Goal: Task Accomplishment & Management: Use online tool/utility

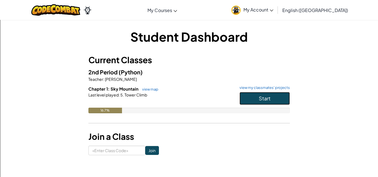
click at [264, 96] on span "Start" at bounding box center [265, 98] width 12 height 6
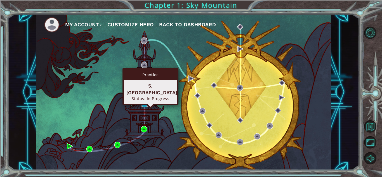
click at [145, 104] on img at bounding box center [145, 104] width 6 height 6
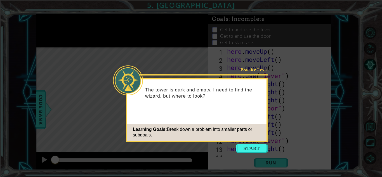
click at [265, 39] on icon at bounding box center [191, 88] width 382 height 177
click at [248, 149] on button "Start" at bounding box center [252, 148] width 32 height 9
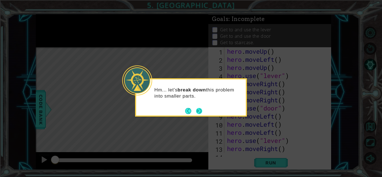
click at [198, 111] on button "Next" at bounding box center [199, 111] width 6 height 6
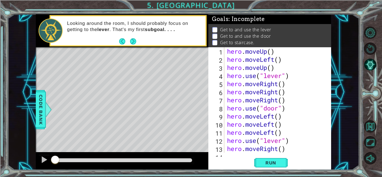
click at [274, 155] on div "1 2 3 4 5 6 7 8 9 10 11 12 13 14 hero . moveUp ( ) hero . moveLeft ( ) hero . m…" at bounding box center [270, 108] width 123 height 123
click at [274, 161] on span "Run" at bounding box center [271, 163] width 22 height 6
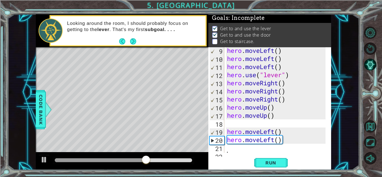
scroll to position [67, 0]
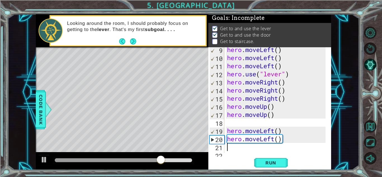
click at [239, 144] on div "hero . moveLeft ( ) hero . moveLeft ( ) hero . moveLeft ( ) hero . use ( "lever…" at bounding box center [277, 107] width 102 height 122
type textarea "h"
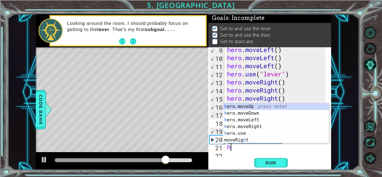
scroll to position [73, 0]
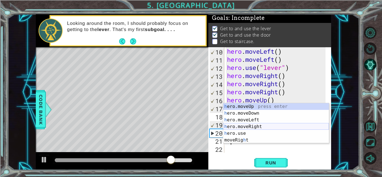
click at [244, 126] on div "h ero.moveUp press enter h ero.moveDown press enter h ero.moveLeft press enter …" at bounding box center [276, 130] width 106 height 54
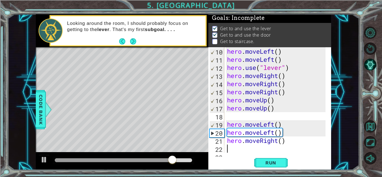
scroll to position [81, 0]
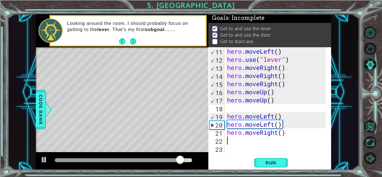
click at [278, 134] on div "hero . moveLeft ( ) hero . use ( "lever" ) hero . moveRight ( ) hero . moveRigh…" at bounding box center [277, 108] width 102 height 122
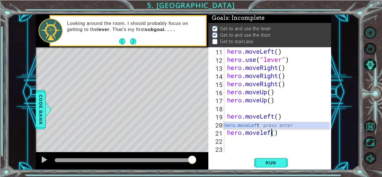
scroll to position [0, 2]
type textarea "hero.moveleft()"
click at [258, 142] on div "hero . moveLeft ( ) hero . use ( "lever" ) hero . moveRight ( ) hero . moveRigh…" at bounding box center [277, 108] width 102 height 122
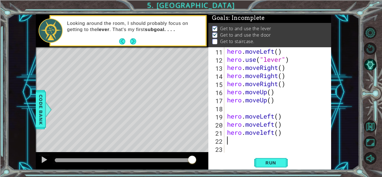
scroll to position [0, 0]
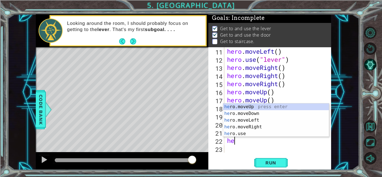
type textarea "h"
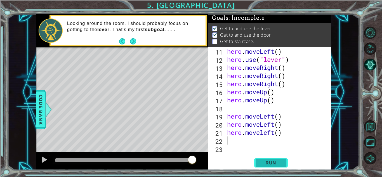
click at [273, 161] on span "Run" at bounding box center [271, 163] width 22 height 6
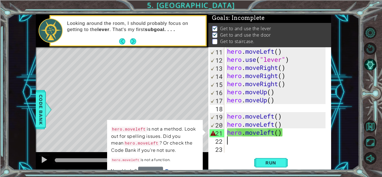
click at [275, 139] on div "hero . moveLeft ( ) hero . use ( "lever" ) hero . moveRight ( ) hero . moveRigh…" at bounding box center [277, 108] width 102 height 122
click at [274, 136] on div "hero . moveLeft ( ) hero . use ( "lever" ) hero . moveRight ( ) hero . moveRigh…" at bounding box center [277, 108] width 102 height 122
click at [299, 134] on div "hero . moveLeft ( ) hero . use ( "lever" ) hero . moveRight ( ) hero . moveRigh…" at bounding box center [277, 108] width 102 height 122
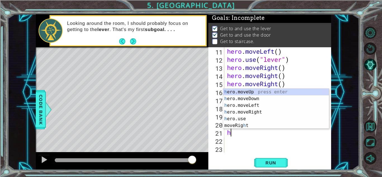
type textarea "h"
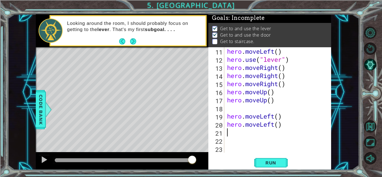
click at [299, 134] on div "hero . moveLeft ( ) hero . use ( "lever" ) hero . moveRight ( ) hero . moveRigh…" at bounding box center [277, 108] width 102 height 122
type textarea "h"
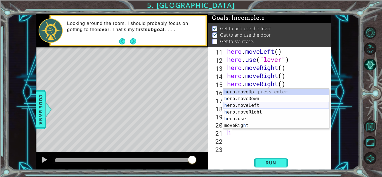
click at [264, 104] on div "h ero.moveUp press enter h ero.moveDown press enter h ero.moveLeft press enter …" at bounding box center [276, 116] width 106 height 54
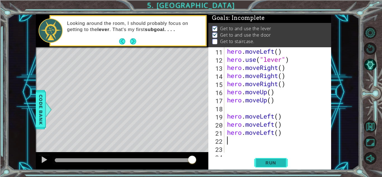
click at [271, 165] on span "Run" at bounding box center [271, 163] width 22 height 6
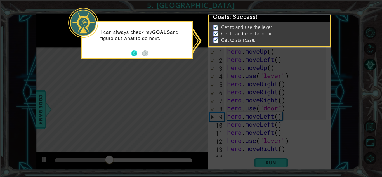
click at [139, 52] on button "Back" at bounding box center [136, 53] width 11 height 6
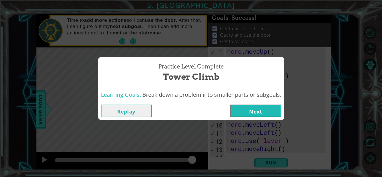
click at [258, 114] on button "Next" at bounding box center [256, 111] width 51 height 13
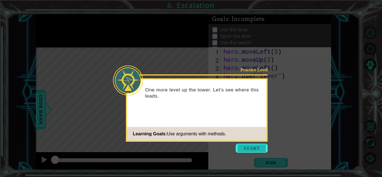
click at [245, 150] on button "Start" at bounding box center [252, 148] width 32 height 9
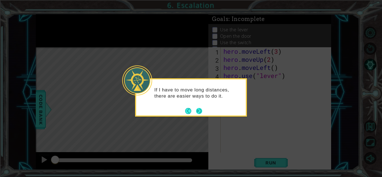
click at [198, 113] on button "Next" at bounding box center [199, 111] width 6 height 6
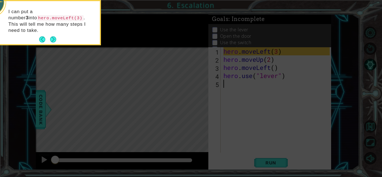
click at [135, 77] on icon at bounding box center [191, 26] width 382 height 301
click at [50, 36] on button "Next" at bounding box center [53, 39] width 6 height 6
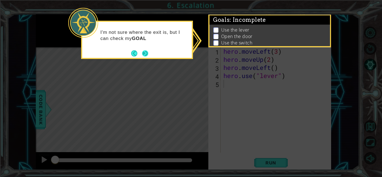
click at [145, 51] on button "Next" at bounding box center [145, 53] width 6 height 6
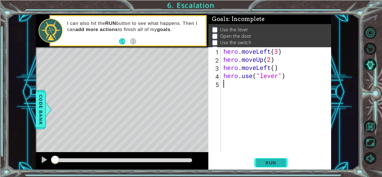
drag, startPoint x: 269, startPoint y: 161, endPoint x: 261, endPoint y: 161, distance: 8.7
click at [261, 161] on span "Run" at bounding box center [271, 163] width 22 height 6
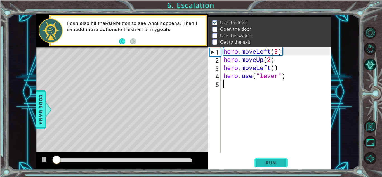
scroll to position [8, 0]
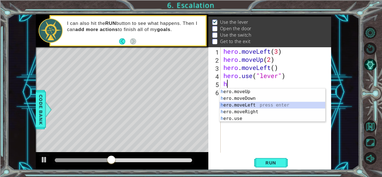
click at [247, 106] on div "h ero.moveUp press enter h ero.moveDown press enter h ero.moveLeft press enter …" at bounding box center [273, 111] width 106 height 47
type textarea "hero.moveLeft(1)"
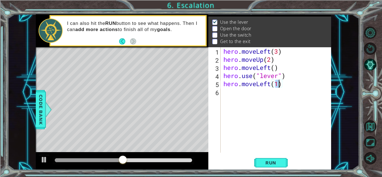
click at [238, 92] on div "hero . moveLeft ( 3 ) hero . moveUp ( 2 ) hero . moveLeft ( ) hero . use ( "lev…" at bounding box center [278, 108] width 110 height 122
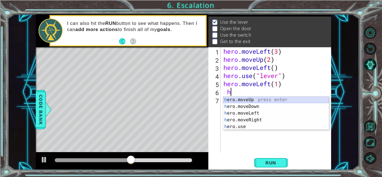
click at [250, 98] on div "h ero.moveUp press enter h ero.moveDown press enter h ero.moveLeft press enter …" at bounding box center [276, 120] width 106 height 47
type textarea "hero.moveUp(1)"
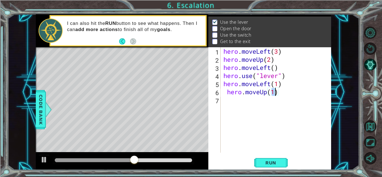
click at [246, 100] on div "hero . moveLeft ( 3 ) hero . moveUp ( 2 ) hero . moveLeft ( ) hero . use ( "lev…" at bounding box center [278, 108] width 110 height 122
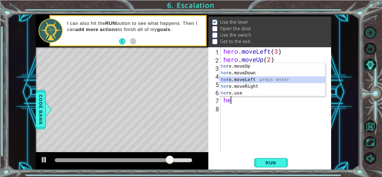
click at [249, 83] on div "he ro.moveUp press enter he ro.moveDown press enter he ro.moveLeft press enter …" at bounding box center [273, 86] width 106 height 47
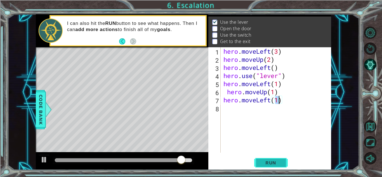
click at [278, 165] on span "Run" at bounding box center [271, 163] width 22 height 6
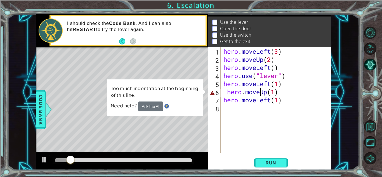
click at [261, 93] on div "hero . moveLeft ( 3 ) hero . moveUp ( 2 ) hero . moveLeft ( ) hero . use ( "lev…" at bounding box center [278, 108] width 110 height 122
click at [285, 94] on div "hero . moveLeft ( 3 ) hero . moveUp ( 2 ) hero . moveLeft ( ) hero . use ( "lev…" at bounding box center [278, 108] width 110 height 122
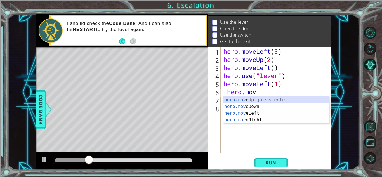
click at [282, 100] on div "hero.mov eUp press enter hero.mov eDown press enter hero.mov eLeft press enter …" at bounding box center [276, 117] width 106 height 40
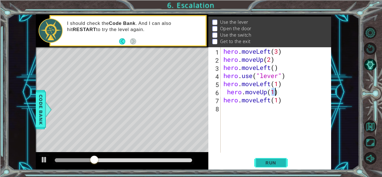
click at [275, 164] on span "Run" at bounding box center [271, 163] width 22 height 6
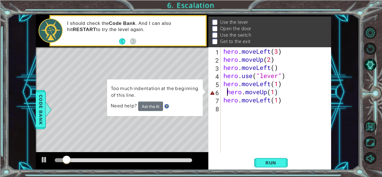
click at [228, 94] on div "hero . moveLeft ( 3 ) hero . moveUp ( 2 ) hero . moveLeft ( ) hero . use ( "lev…" at bounding box center [278, 108] width 110 height 122
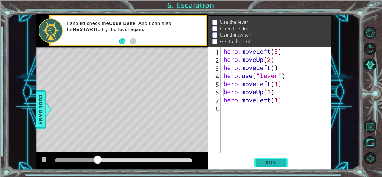
click at [264, 164] on span "Run" at bounding box center [271, 163] width 22 height 6
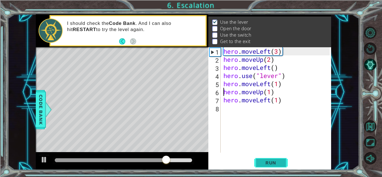
click at [266, 162] on span "Run" at bounding box center [271, 163] width 22 height 6
click at [287, 83] on div "hero . moveLeft ( 3 ) hero . moveUp ( 2 ) hero . moveLeft ( ) hero . use ( "lev…" at bounding box center [278, 108] width 110 height 122
type textarea "hero.moveLeft(1)"
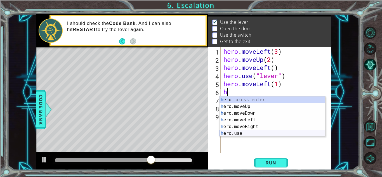
click at [288, 132] on div "h ero press enter h ero.moveUp press enter h ero.moveDown press enter h ero.mov…" at bounding box center [273, 124] width 106 height 54
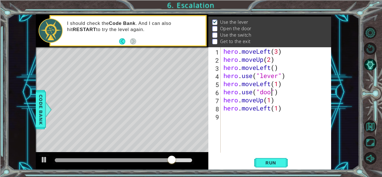
type textarea "hero.use("door")"
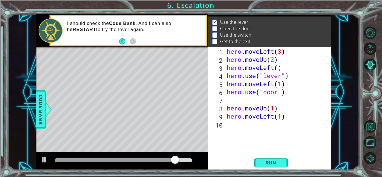
scroll to position [0, 0]
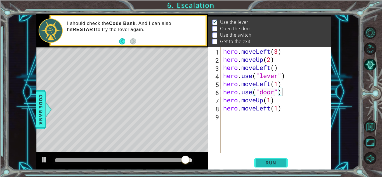
click at [269, 163] on span "Run" at bounding box center [271, 163] width 22 height 6
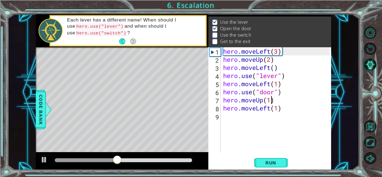
click at [273, 99] on div "hero . moveLeft ( 3 ) hero . moveUp ( 2 ) hero . moveLeft ( ) hero . use ( "lev…" at bounding box center [277, 108] width 111 height 122
type textarea "hero.moveUp(1)"
click at [276, 100] on div "hero . moveLeft ( 3 ) hero . moveUp ( 2 ) hero . moveLeft ( ) hero . use ( "lev…" at bounding box center [277, 108] width 111 height 122
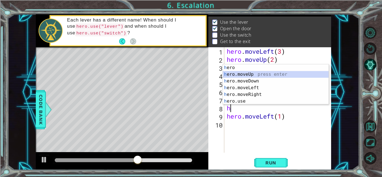
click at [278, 74] on div "h ero press enter h ero.moveUp press enter h ero.moveDown press enter h ero.mov…" at bounding box center [276, 91] width 106 height 54
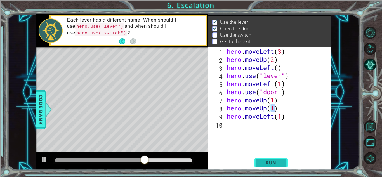
click at [266, 163] on span "Run" at bounding box center [271, 163] width 22 height 6
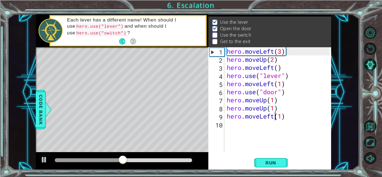
click at [275, 119] on div "hero . moveLeft ( 3 ) hero . moveUp ( 2 ) hero . moveLeft ( ) hero . use ( "lev…" at bounding box center [279, 108] width 107 height 122
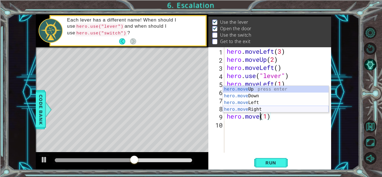
click at [266, 109] on div "hero.move Up press enter hero.move Down press enter hero.move Left press enter …" at bounding box center [276, 106] width 106 height 40
type textarea "hero.moveRight(1)(1)"
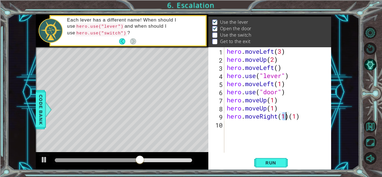
click at [259, 116] on div "hero . moveLeft ( 3 ) hero . moveUp ( 2 ) hero . moveLeft ( ) hero . use ( "lev…" at bounding box center [279, 108] width 107 height 122
click at [255, 131] on div "hero . moveLeft ( 3 ) hero . moveUp ( 2 ) hero . moveLeft ( ) hero . use ( "lev…" at bounding box center [279, 108] width 107 height 122
type textarea "hero.moveRight(1)"
type textarea "h"
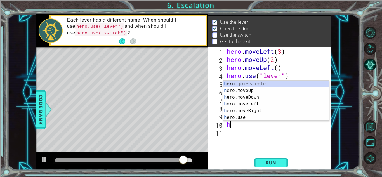
click at [284, 139] on div "hero . moveLeft ( 3 ) hero . moveUp ( 2 ) hero . moveLeft ( ) hero . use ( "lev…" at bounding box center [279, 108] width 107 height 122
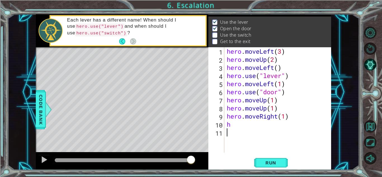
click at [239, 127] on div "hero . moveLeft ( 3 ) hero . moveUp ( 2 ) hero . moveLeft ( ) hero . use ( "lev…" at bounding box center [279, 108] width 107 height 122
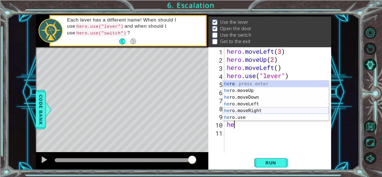
click at [247, 111] on div "he ro press enter he ro.moveUp press enter he ro.moveDown press enter he ro.mov…" at bounding box center [276, 108] width 106 height 54
type textarea "hero.moveRight(1)"
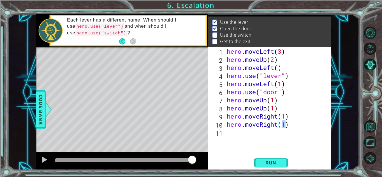
click at [245, 138] on div "hero . moveLeft ( 3 ) hero . moveUp ( 2 ) hero . moveLeft ( ) hero . use ( "lev…" at bounding box center [279, 108] width 107 height 122
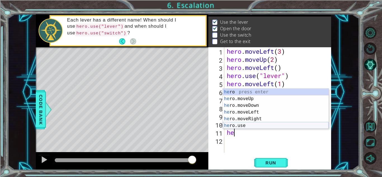
click at [236, 127] on div "he ro press enter he ro.moveUp press enter he ro.moveDown press enter he ro.mov…" at bounding box center [276, 116] width 106 height 54
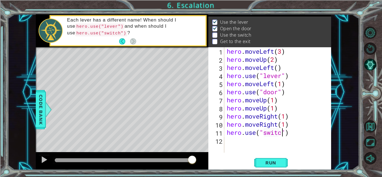
scroll to position [0, 3]
type textarea "hero.use("switch")"
click at [233, 141] on div "hero . moveLeft ( 3 ) hero . moveUp ( 2 ) hero . moveLeft ( ) hero . use ( "lev…" at bounding box center [279, 108] width 107 height 122
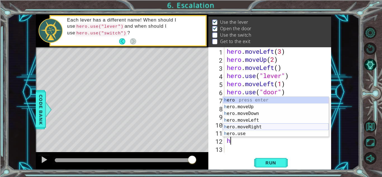
click at [246, 125] on div "h ero press enter h ero.moveUp press enter h ero.moveDown press enter h ero.mov…" at bounding box center [276, 124] width 106 height 54
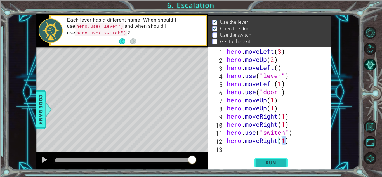
type textarea "hero.moveRight(1)"
click at [274, 162] on span "Run" at bounding box center [271, 163] width 22 height 6
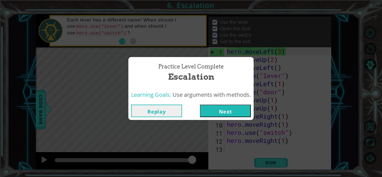
click at [236, 112] on button "Next" at bounding box center [225, 111] width 51 height 13
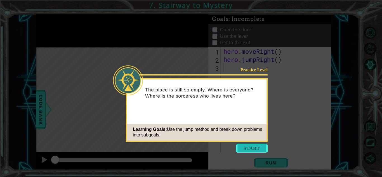
click at [254, 145] on button "Start" at bounding box center [252, 148] width 32 height 9
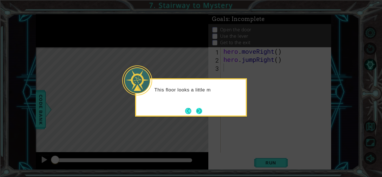
click at [201, 113] on button "Next" at bounding box center [199, 111] width 6 height 6
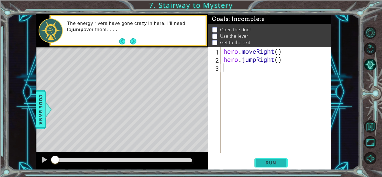
click at [276, 166] on button "Run" at bounding box center [271, 163] width 34 height 12
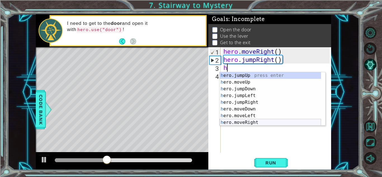
click at [254, 121] on div "h ero.jumpUp press enter h ero.moveUp press enter h ero.jumpDown press enter h …" at bounding box center [271, 105] width 102 height 67
type textarea "hero.moveRight(1)"
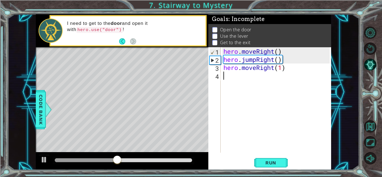
click at [232, 76] on div "hero . moveRight ( ) hero . jumpRight ( ) hero . moveRight ( 1 )" at bounding box center [278, 108] width 110 height 122
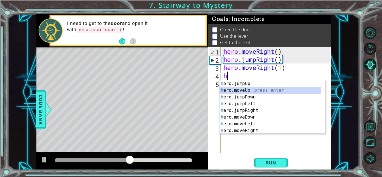
click at [247, 89] on div "h ero.jumpUp press enter h ero.moveUp press enter h ero.jumpDown press enter h …" at bounding box center [271, 113] width 102 height 67
type textarea "hero.moveUp(1)"
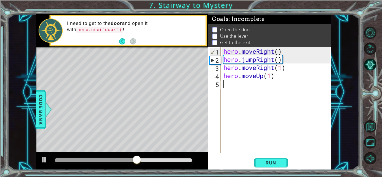
click at [224, 89] on div "hero . moveRight ( ) hero . jumpRight ( ) hero . moveRight ( 1 ) hero . moveUp …" at bounding box center [278, 108] width 110 height 122
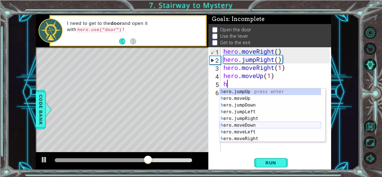
scroll to position [7, 0]
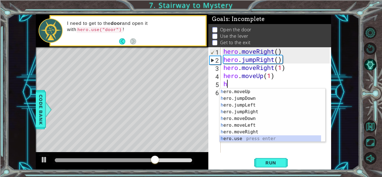
click at [249, 139] on div "h ero.moveUp press enter h ero.jumpDown press enter h ero.jumpLeft press enter …" at bounding box center [271, 121] width 102 height 67
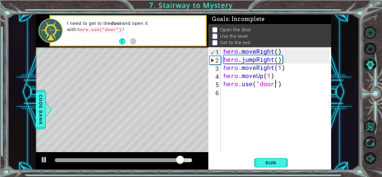
scroll to position [0, 2]
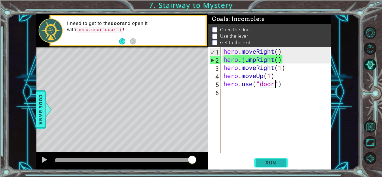
type textarea "hero.use("door")"
click at [276, 162] on span "Run" at bounding box center [271, 163] width 22 height 6
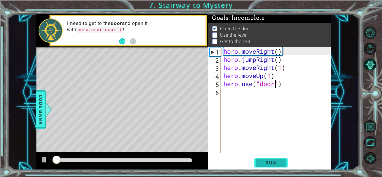
scroll to position [4, 0]
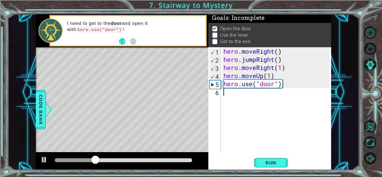
click at [248, 96] on div "hero . moveRight ( ) hero . jumpRight ( ) hero . moveRight ( 1 ) hero . moveUp …" at bounding box center [278, 108] width 110 height 122
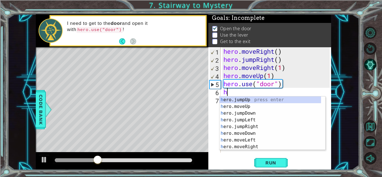
scroll to position [0, 0]
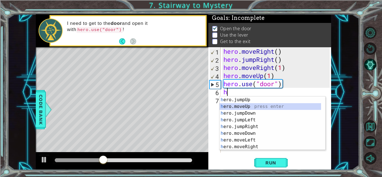
click at [258, 106] on div "h ero.jumpUp press enter h ero.moveUp press enter h ero.jumpDown press enter h …" at bounding box center [271, 130] width 102 height 67
type textarea "hero.moveUp(1)"
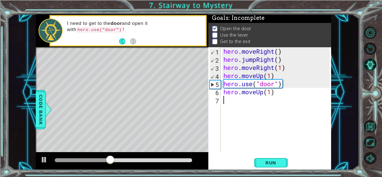
click at [245, 102] on div "hero . moveRight ( ) hero . jumpRight ( ) hero . moveRight ( 1 ) hero . moveUp …" at bounding box center [278, 108] width 110 height 122
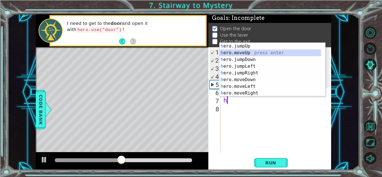
click at [249, 50] on div "h ero.jumpUp press enter h ero.moveUp press enter h ero.jumpDown press enter h …" at bounding box center [271, 76] width 102 height 67
type textarea "hero.moveUp(1)"
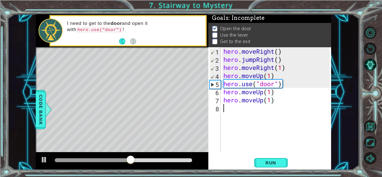
click at [231, 109] on div "hero . moveRight ( ) hero . jumpRight ( ) hero . moveRight ( 1 ) hero . moveUp …" at bounding box center [278, 108] width 110 height 122
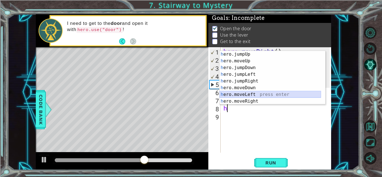
drag, startPoint x: 250, startPoint y: 92, endPoint x: 236, endPoint y: 94, distance: 13.8
click at [236, 94] on div "h ero.jumpUp press enter h ero.moveUp press enter h ero.jumpDown press enter h …" at bounding box center [271, 84] width 102 height 67
type textarea "hero.moveLeft(1)"
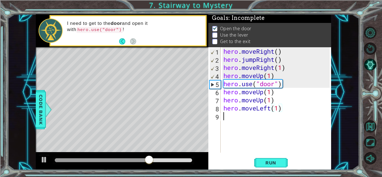
click at [228, 116] on div "hero . moveRight ( ) hero . jumpRight ( ) hero . moveRight ( 1 ) hero . moveUp …" at bounding box center [278, 108] width 110 height 122
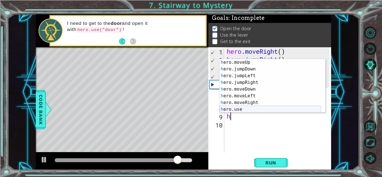
scroll to position [7, 0]
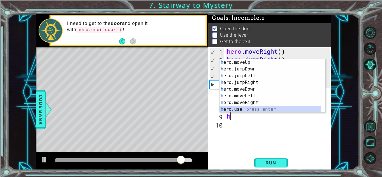
click at [252, 110] on div "h ero.moveUp press enter h ero.jumpDown press enter h ero.jumpLeft press enter …" at bounding box center [271, 92] width 102 height 67
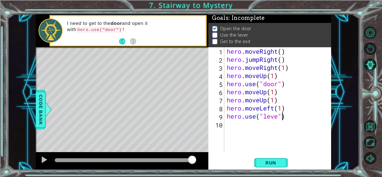
scroll to position [0, 3]
click at [278, 114] on div "hero . moveRight ( ) hero . jumpRight ( ) hero . moveRight ( 1 ) hero . moveUp …" at bounding box center [279, 108] width 107 height 122
type textarea "hero.use("lever")"
click at [230, 127] on div "hero . moveRight ( ) hero . jumpRight ( ) hero . moveRight ( 1 ) hero . moveUp …" at bounding box center [279, 108] width 107 height 122
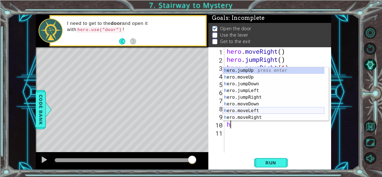
click at [250, 110] on div "h ero.jumpUp press enter h ero.moveUp press enter h ero.jumpDown press enter h …" at bounding box center [274, 100] width 102 height 67
type textarea "hero.moveLeft(1)"
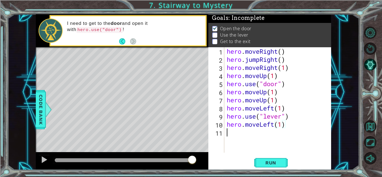
click at [231, 136] on div "hero . moveRight ( ) hero . jumpRight ( ) hero . moveRight ( 1 ) hero . moveUp …" at bounding box center [279, 108] width 107 height 122
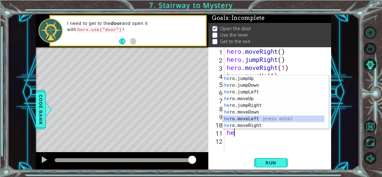
click at [246, 118] on div "he ro.jumpUp press enter he ro.jumpDown press enter he ro.jumpLeft press enter …" at bounding box center [274, 108] width 102 height 67
type textarea "hero.moveLeft(1)"
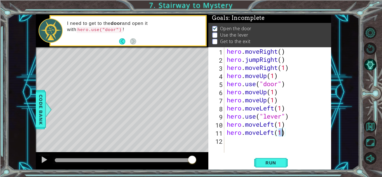
click at [241, 144] on div "hero . moveRight ( ) hero . jumpRight ( ) hero . moveRight ( 1 ) hero . moveUp …" at bounding box center [279, 108] width 107 height 122
type textarea "h"
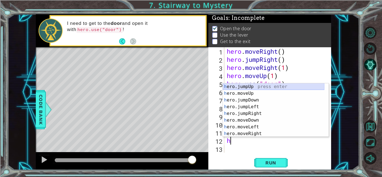
click at [254, 87] on div "h ero.jumpUp press enter h ero.moveUp press enter h ero.jumpDown press enter h …" at bounding box center [274, 116] width 102 height 67
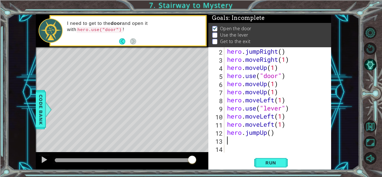
scroll to position [8, 0]
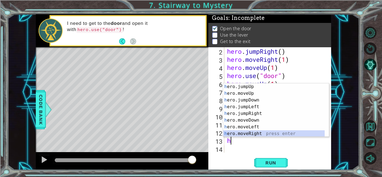
click at [261, 132] on div "h ero.jumpUp press enter h ero.moveUp press enter h ero.jumpDown press enter h …" at bounding box center [274, 116] width 102 height 67
type textarea "hero.moveRight(1)"
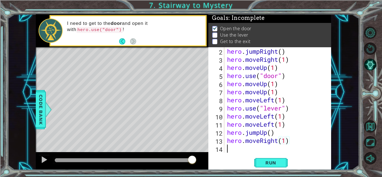
click at [234, 148] on div "hero . jumpRight ( ) hero . moveRight ( 1 ) hero . moveUp ( 1 ) hero . use ( "d…" at bounding box center [277, 108] width 102 height 122
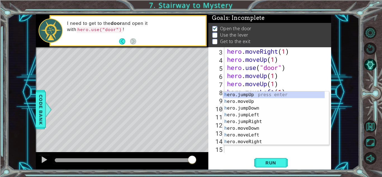
scroll to position [16, 0]
click at [243, 141] on div "h ero.jumpUp press enter h ero.moveUp press enter h ero.jumpDown press enter h …" at bounding box center [274, 125] width 102 height 67
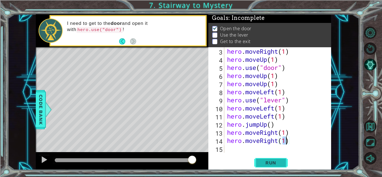
type textarea "hero.moveRight(1)"
click at [266, 161] on span "Run" at bounding box center [271, 163] width 22 height 6
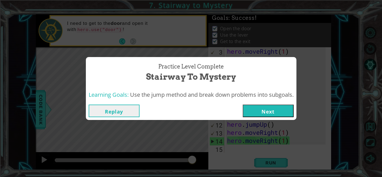
click at [271, 113] on button "Next" at bounding box center [268, 111] width 51 height 13
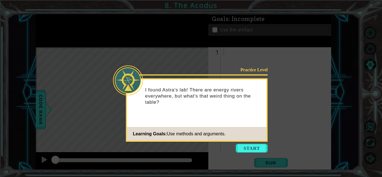
click at [282, 118] on icon at bounding box center [191, 88] width 382 height 177
click at [245, 144] on button "Start" at bounding box center [252, 148] width 32 height 9
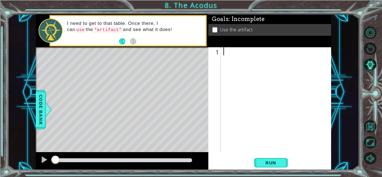
type textarea "h"
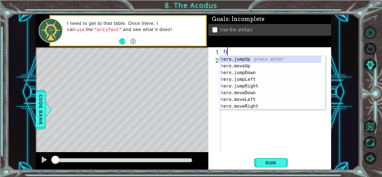
click at [251, 62] on div "h ero.jumpUp press enter h ero.moveUp press enter h ero.jumpDown press enter h …" at bounding box center [271, 89] width 102 height 67
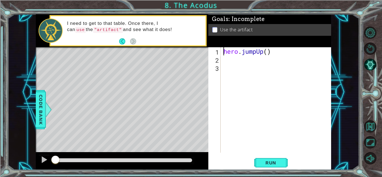
drag, startPoint x: 224, startPoint y: 51, endPoint x: 283, endPoint y: 42, distance: 59.7
click at [283, 42] on div "Goals : Incomplete Use the artifact 1 2 3 hero . jumpUp ( ) ההההההההההההההההההה…" at bounding box center [270, 92] width 123 height 156
type textarea "hero.jumpUp()"
click at [282, 42] on div "Goals : Incomplete Use the artifact" at bounding box center [270, 30] width 123 height 33
drag, startPoint x: 222, startPoint y: 53, endPoint x: 276, endPoint y: 53, distance: 53.5
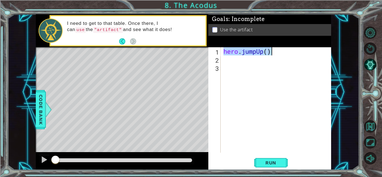
click at [276, 53] on div "hero . jumpUp ( )" at bounding box center [276, 100] width 107 height 106
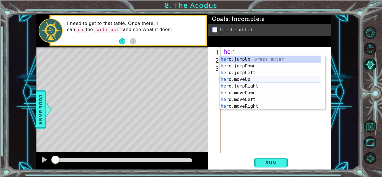
click at [257, 79] on div "her o.jumpUp press enter her o.jumpDown press enter her o.jumpLeft press enter …" at bounding box center [271, 89] width 102 height 67
type textarea "hero.moveUp(1)"
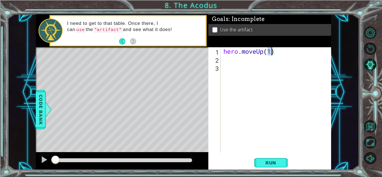
click at [233, 64] on div "hero . moveUp ( 1 )" at bounding box center [278, 108] width 110 height 122
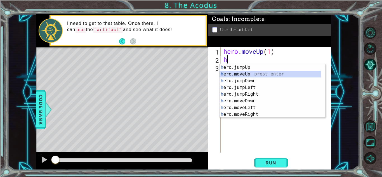
click at [246, 72] on div "h ero.jumpUp press enter h ero.moveUp press enter h ero.jumpDown press enter h …" at bounding box center [271, 97] width 102 height 67
type textarea "hero.moveUp(1)"
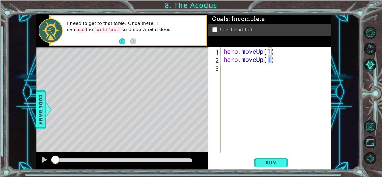
click at [235, 73] on div "hero . moveUp ( 1 ) hero . moveUp ( 1 )" at bounding box center [278, 108] width 110 height 122
type textarea "h"
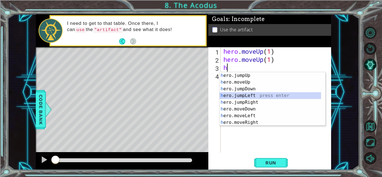
click at [257, 95] on div "h ero.jumpUp press enter h ero.moveUp press enter h ero.jumpDown press enter h …" at bounding box center [271, 105] width 102 height 67
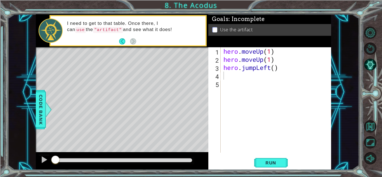
drag, startPoint x: 222, startPoint y: 68, endPoint x: 272, endPoint y: 74, distance: 51.0
click at [272, 74] on div "1 2 3 4 5 hero . moveUp ( 1 ) hero . moveUp ( 1 ) hero . jumpLeft ( ) ההההההההה…" at bounding box center [269, 100] width 121 height 106
drag, startPoint x: 277, startPoint y: 67, endPoint x: 211, endPoint y: 66, distance: 66.1
click at [211, 66] on div "1 2 3 4 5 hero . moveUp ( 1 ) hero . moveUp ( 1 ) hero . jumpLeft ( ) ההההההההה…" at bounding box center [269, 100] width 121 height 106
type textarea ")"
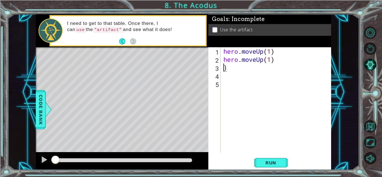
click at [231, 72] on div "hero . moveUp ( 1 ) hero . moveUp ( 1 ) )" at bounding box center [278, 108] width 110 height 122
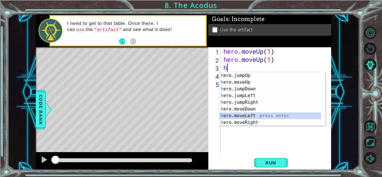
click at [254, 116] on div "h ero.jumpUp press enter h ero.moveUp press enter h ero.jumpDown press enter h …" at bounding box center [271, 105] width 102 height 67
type textarea "hero.moveLeft(1)"
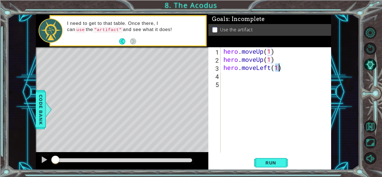
click at [229, 79] on div "hero . moveUp ( 1 ) hero . moveUp ( 1 ) hero . moveLeft ( 1 )" at bounding box center [278, 108] width 110 height 122
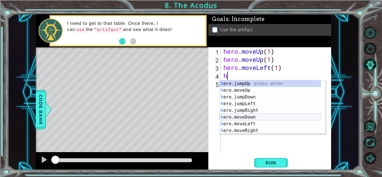
click at [261, 117] on div "h ero.jumpUp press enter h ero.moveUp press enter h ero.jumpDown press enter h …" at bounding box center [271, 113] width 102 height 67
type textarea "hero.moveDown(1)"
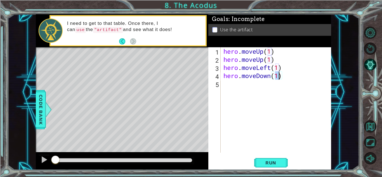
click at [245, 91] on div "hero . moveUp ( 1 ) hero . moveUp ( 1 ) hero . moveLeft ( 1 ) hero . moveDown (…" at bounding box center [278, 108] width 110 height 122
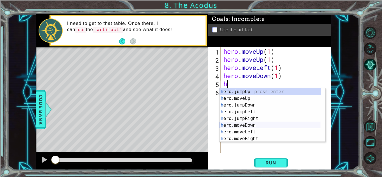
click at [264, 124] on div "h ero.jumpUp press enter h ero.moveUp press enter h ero.jumpDown press enter h …" at bounding box center [271, 121] width 102 height 67
type textarea "hero.moveDown(1)"
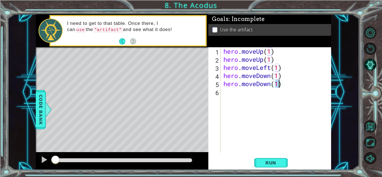
click at [230, 95] on div "hero . moveUp ( 1 ) hero . moveUp ( 1 ) hero . moveLeft ( 1 ) hero . moveDown (…" at bounding box center [278, 108] width 110 height 122
type textarea "h"
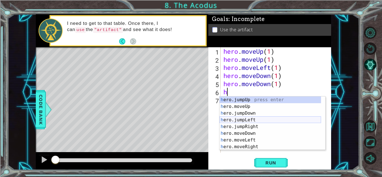
click at [254, 118] on div "h ero.jumpUp press enter h ero.moveUp press enter h ero.jumpDown press enter h …" at bounding box center [271, 130] width 102 height 67
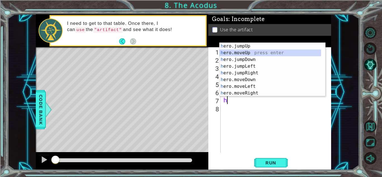
click at [249, 53] on div "h ero.jumpUp press enter h ero.moveUp press enter h ero.jumpDown press enter h …" at bounding box center [271, 76] width 102 height 67
type textarea "hero.moveUp(1)"
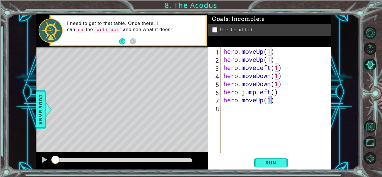
click at [232, 112] on div "hero . moveUp ( 1 ) hero . moveUp ( 1 ) hero . moveLeft ( 1 ) hero . moveDown (…" at bounding box center [278, 108] width 110 height 122
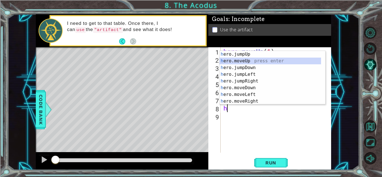
click at [251, 61] on div "h ero.jumpUp press enter h ero.moveUp press enter h ero.jumpDown press enter h …" at bounding box center [271, 84] width 102 height 67
type textarea "hero.moveUp(1)"
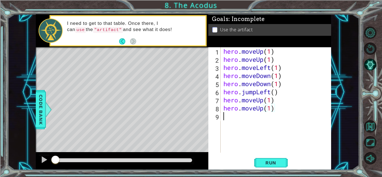
click at [232, 123] on div "hero . moveUp ( 1 ) hero . moveUp ( 1 ) hero . moveLeft ( 1 ) hero . moveDown (…" at bounding box center [278, 108] width 110 height 122
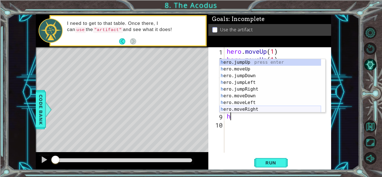
click at [261, 107] on div "h ero.jumpUp press enter h ero.moveUp press enter h ero.jumpDown press enter h …" at bounding box center [271, 92] width 102 height 67
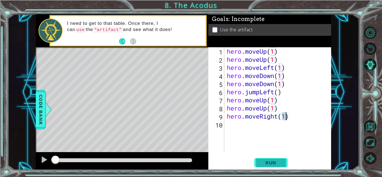
type textarea "hero.moveRight(1)"
click at [277, 163] on span "Run" at bounding box center [271, 163] width 22 height 6
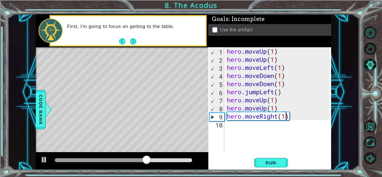
click at [230, 131] on div "hero . moveUp ( 1 ) hero . moveUp ( 1 ) hero . moveLeft ( 1 ) hero . moveDown (…" at bounding box center [279, 108] width 107 height 122
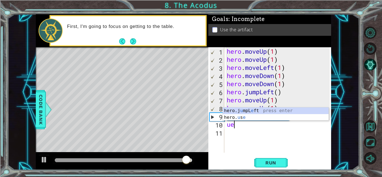
type textarea "u"
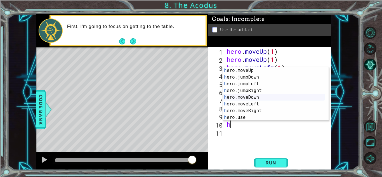
scroll to position [7, 0]
click at [257, 117] on div "h ero.moveUp press enter h ero.jumpDown press enter h ero.jumpLeft press enter …" at bounding box center [274, 100] width 102 height 67
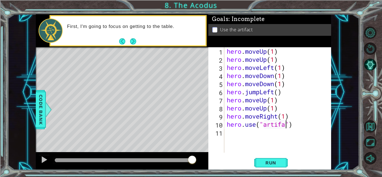
scroll to position [0, 3]
type textarea "hero.use("artifact")"
click at [270, 168] on button "Run" at bounding box center [271, 163] width 34 height 12
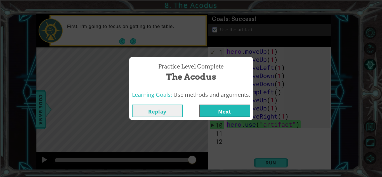
click at [237, 109] on button "Next" at bounding box center [225, 111] width 51 height 13
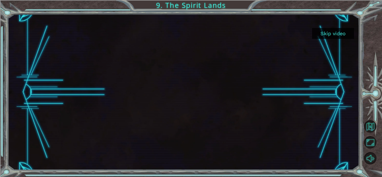
click at [356, 47] on div at bounding box center [184, 92] width 352 height 156
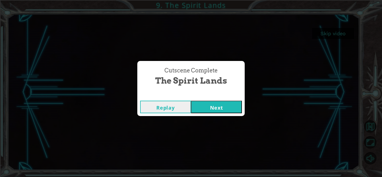
click at [212, 124] on div "Cutscene Complete The Spirit Lands Replay Next" at bounding box center [191, 88] width 382 height 177
click at [227, 107] on button "Next" at bounding box center [216, 107] width 51 height 13
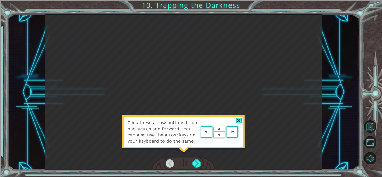
click at [239, 118] on div at bounding box center [239, 121] width 6 height 6
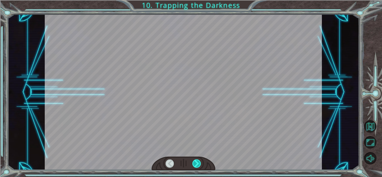
click at [198, 160] on div at bounding box center [197, 164] width 9 height 8
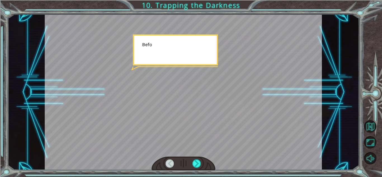
click at [191, 175] on div "Temporary Text B e f o r e w e c a n t r a p t h e D a r k n e s s w i t h c o …" at bounding box center [191, 88] width 382 height 177
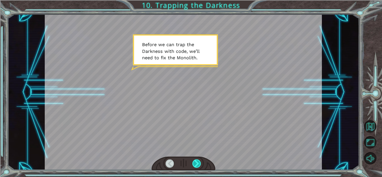
click at [198, 164] on div at bounding box center [197, 164] width 9 height 8
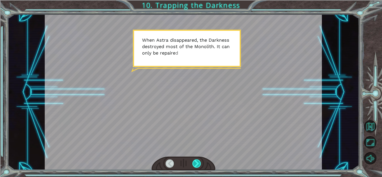
click at [196, 161] on div at bounding box center [197, 164] width 9 height 8
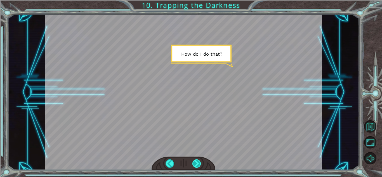
click at [196, 161] on div at bounding box center [197, 164] width 9 height 8
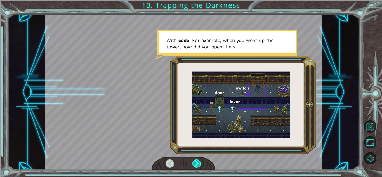
click at [196, 161] on div at bounding box center [197, 164] width 9 height 8
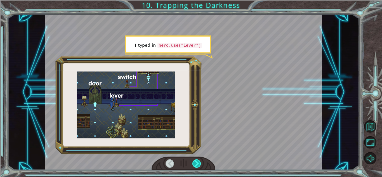
click at [195, 163] on div at bounding box center [197, 164] width 9 height 8
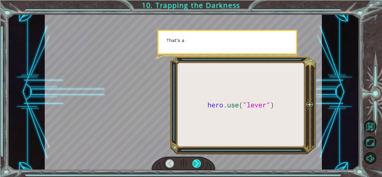
click at [195, 163] on div at bounding box center [197, 164] width 9 height 8
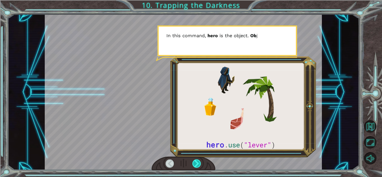
click at [197, 163] on div at bounding box center [197, 164] width 9 height 8
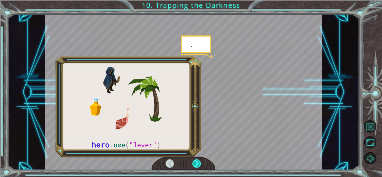
click at [197, 163] on div at bounding box center [197, 164] width 9 height 8
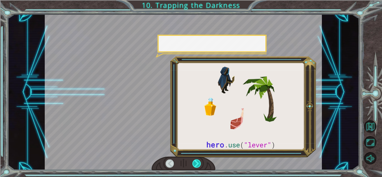
click at [197, 163] on div at bounding box center [197, 164] width 9 height 8
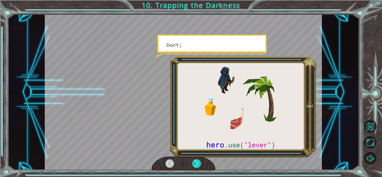
click at [197, 163] on div at bounding box center [197, 164] width 9 height 8
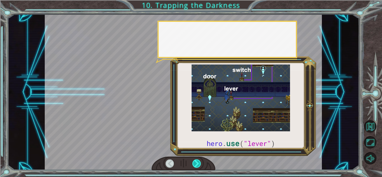
click at [197, 163] on div at bounding box center [197, 164] width 9 height 8
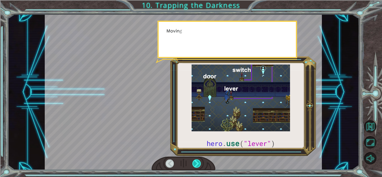
click at [197, 163] on div at bounding box center [197, 164] width 9 height 8
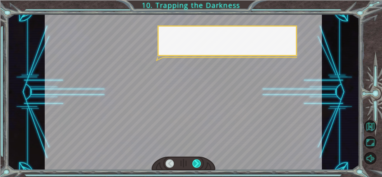
click at [197, 163] on div at bounding box center [197, 164] width 9 height 8
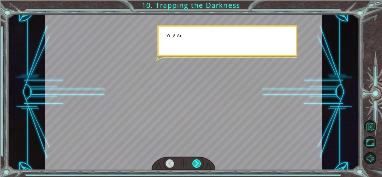
click at [197, 163] on div at bounding box center [197, 164] width 9 height 8
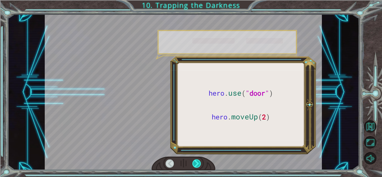
click at [197, 163] on div at bounding box center [197, 164] width 9 height 8
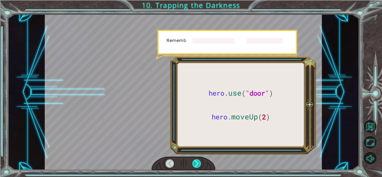
click at [197, 163] on div at bounding box center [197, 164] width 9 height 8
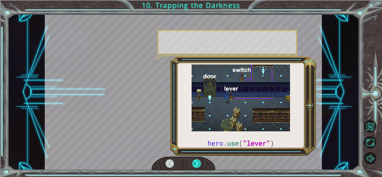
click at [197, 163] on div at bounding box center [197, 164] width 9 height 8
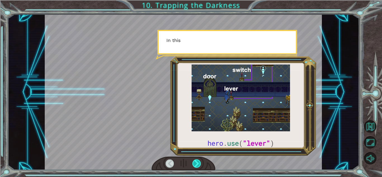
click at [197, 163] on div at bounding box center [197, 164] width 9 height 8
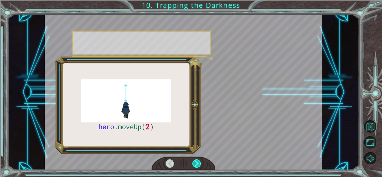
click at [197, 163] on div at bounding box center [197, 164] width 9 height 8
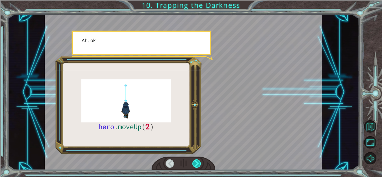
click at [197, 163] on div at bounding box center [197, 164] width 9 height 8
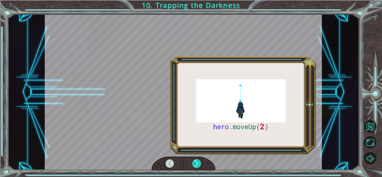
click at [197, 163] on div at bounding box center [197, 164] width 9 height 8
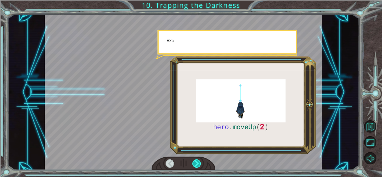
click at [197, 163] on div at bounding box center [197, 164] width 9 height 8
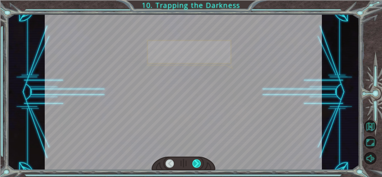
click at [197, 163] on div at bounding box center [197, 164] width 9 height 8
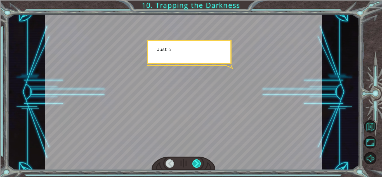
click at [197, 163] on div at bounding box center [197, 164] width 9 height 8
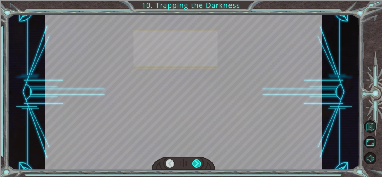
click at [197, 163] on div at bounding box center [197, 164] width 9 height 8
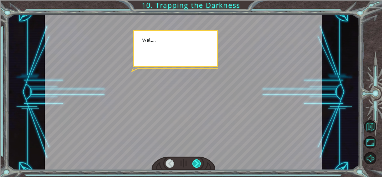
click at [197, 163] on div at bounding box center [197, 164] width 9 height 8
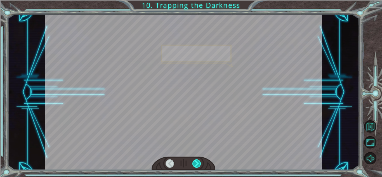
click at [197, 163] on div at bounding box center [197, 164] width 9 height 8
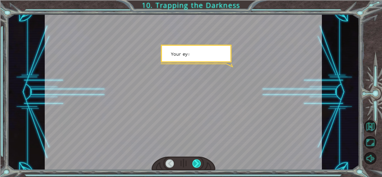
click at [197, 163] on div at bounding box center [197, 164] width 9 height 8
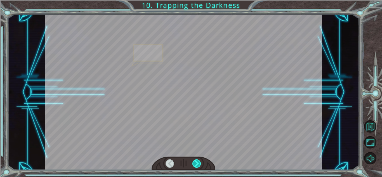
click at [197, 163] on div at bounding box center [197, 164] width 9 height 8
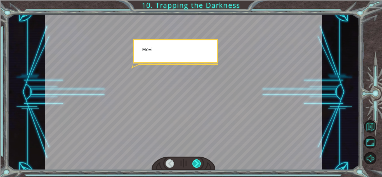
click at [197, 163] on div at bounding box center [197, 164] width 9 height 8
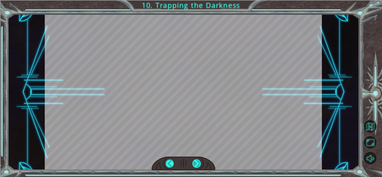
click at [197, 0] on div "hero . moveUp ( 2 ) B e f o r e w e c a n t r a p t h e D a r k n e s s w i t h…" at bounding box center [191, 0] width 382 height 0
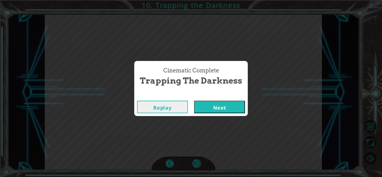
click at [197, 163] on div "Cinematic Complete Trapping the Darkness Replay Next" at bounding box center [191, 88] width 382 height 177
click at [207, 105] on button "Next" at bounding box center [219, 107] width 51 height 13
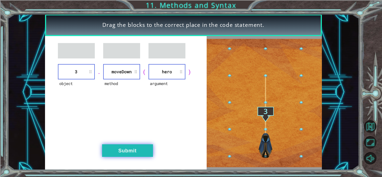
click at [129, 149] on button "Submit" at bounding box center [127, 150] width 51 height 13
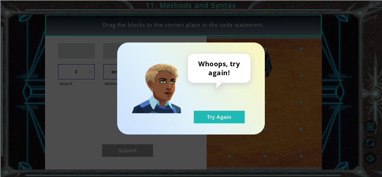
click at [215, 108] on div "Whoops, try again! Try Again" at bounding box center [219, 89] width 63 height 70
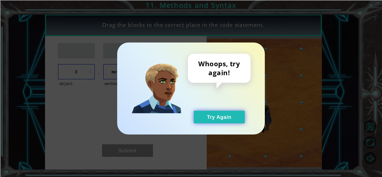
click at [215, 114] on button "Try Again" at bounding box center [219, 117] width 51 height 13
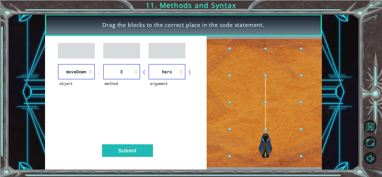
click at [134, 157] on div "object [GEOGRAPHIC_DATA] . method 3 ( argument hero ) Submit" at bounding box center [126, 103] width 162 height 134
click at [132, 148] on button "Submit" at bounding box center [127, 150] width 51 height 13
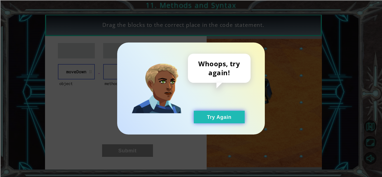
click at [217, 121] on button "Try Again" at bounding box center [219, 117] width 51 height 13
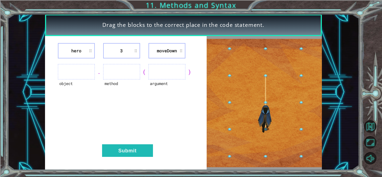
click at [112, 51] on li "3" at bounding box center [121, 50] width 37 height 15
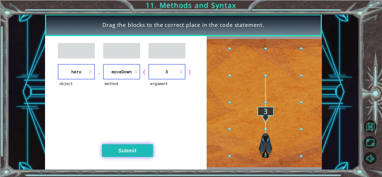
click at [131, 151] on button "Submit" at bounding box center [127, 150] width 51 height 13
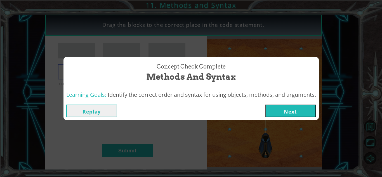
click at [309, 113] on button "Next" at bounding box center [290, 111] width 51 height 13
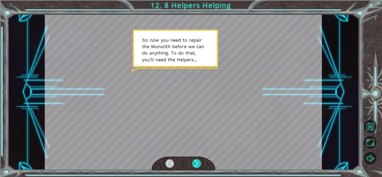
click at [196, 163] on div at bounding box center [197, 164] width 9 height 8
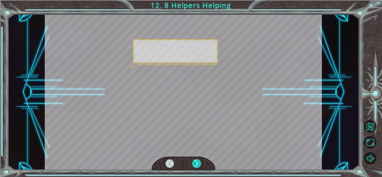
click at [196, 163] on div at bounding box center [197, 164] width 9 height 8
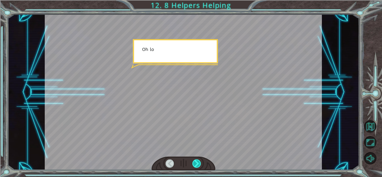
click at [196, 163] on div at bounding box center [197, 164] width 9 height 8
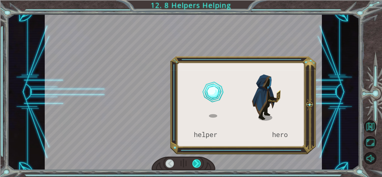
click at [196, 163] on div at bounding box center [197, 164] width 9 height 8
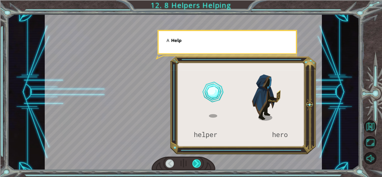
click at [196, 163] on div at bounding box center [197, 164] width 9 height 8
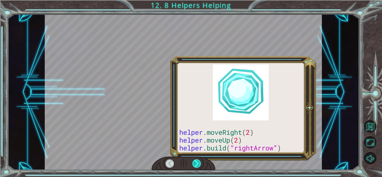
click at [196, 163] on div at bounding box center [197, 164] width 9 height 8
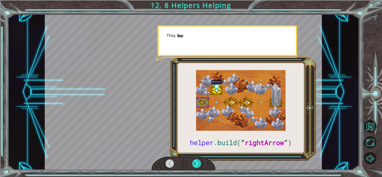
click at [196, 163] on div at bounding box center [197, 164] width 9 height 8
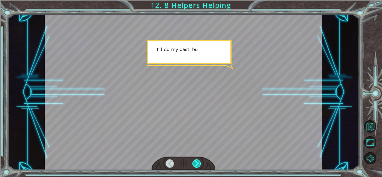
click at [196, 163] on div at bounding box center [197, 164] width 9 height 8
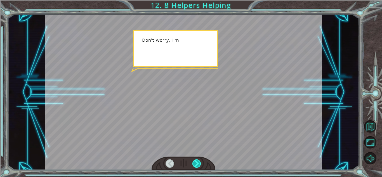
click at [196, 163] on div at bounding box center [197, 164] width 9 height 8
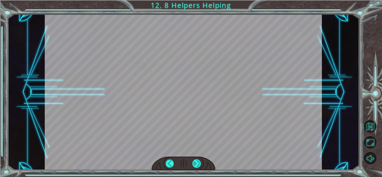
click at [196, 163] on div at bounding box center [197, 164] width 9 height 8
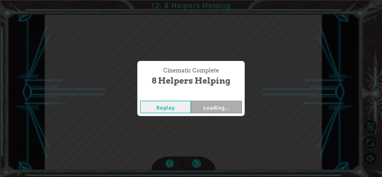
click at [196, 0] on div "helper . build ( “ rightArrow ” ) S o n o w y o u n e e d t o r e p a i r t h e…" at bounding box center [191, 0] width 382 height 0
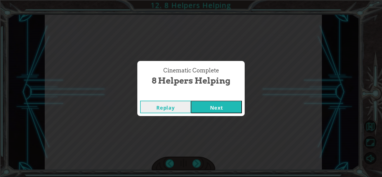
click at [210, 103] on button "Next" at bounding box center [216, 107] width 51 height 13
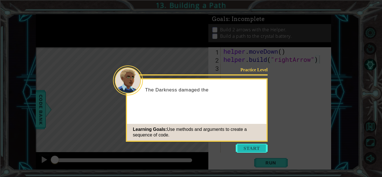
click at [261, 146] on button "Start" at bounding box center [252, 148] width 32 height 9
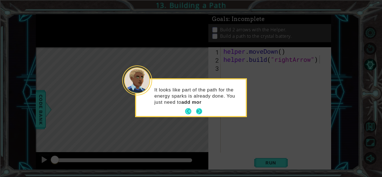
click at [199, 110] on button "Next" at bounding box center [199, 111] width 6 height 6
click at [199, 110] on icon at bounding box center [191, 88] width 382 height 177
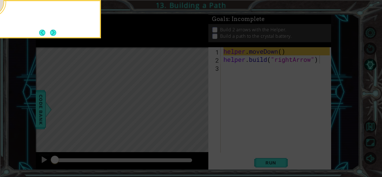
click at [199, 110] on icon at bounding box center [191, 26] width 382 height 301
click at [54, 34] on button "Next" at bounding box center [53, 33] width 6 height 6
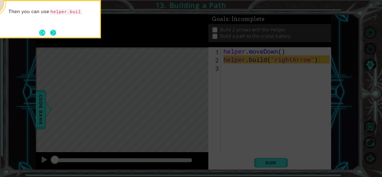
click at [55, 31] on button "Next" at bounding box center [53, 33] width 6 height 6
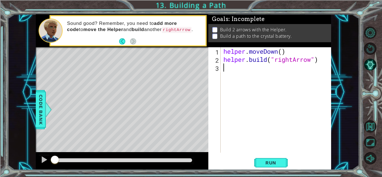
click at [240, 71] on div "helper . moveDown ( ) helper . build ( "rightArrow" )" at bounding box center [278, 108] width 110 height 122
click at [298, 155] on div "1 2 3 helper . moveDown ( ) helper . build ( "rightArrow" ) ההההההההההההההההההה…" at bounding box center [270, 108] width 123 height 123
click at [269, 166] on button "Run" at bounding box center [271, 163] width 34 height 12
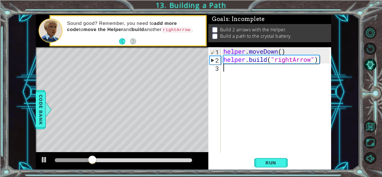
drag, startPoint x: 270, startPoint y: 164, endPoint x: 237, endPoint y: 128, distance: 49.1
click at [237, 128] on div "helper . moveDown ( ) helper . build ( "rightArrow" )" at bounding box center [278, 108] width 110 height 122
click at [268, 163] on span "Run" at bounding box center [271, 163] width 22 height 6
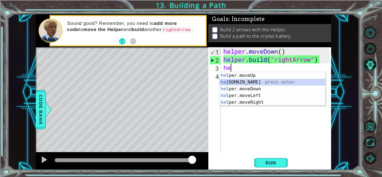
click at [249, 82] on div "he lper.moveUp press enter he [DOMAIN_NAME] press enter he lper.moveDown press …" at bounding box center [273, 95] width 106 height 47
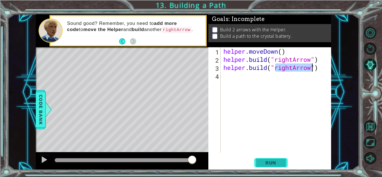
type textarea "[DOMAIN_NAME]("rightArrow")"
click at [276, 161] on span "Run" at bounding box center [271, 163] width 22 height 6
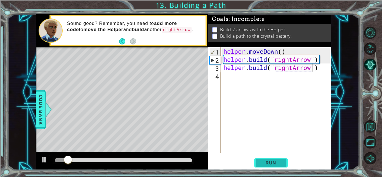
click at [276, 161] on span "Run" at bounding box center [271, 163] width 22 height 6
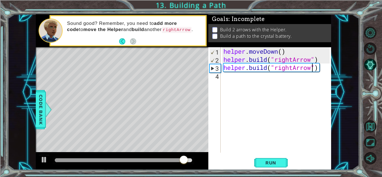
click at [319, 72] on div "helper . moveDown ( ) helper . build ( "rightArrow" ) helper . build ( "rightAr…" at bounding box center [278, 108] width 110 height 122
type textarea "]"
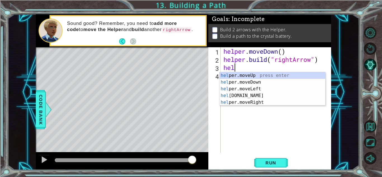
type textarea "h"
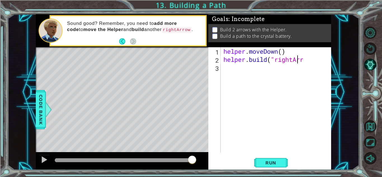
click at [299, 59] on div "helper . moveDown ( ) helper . build ( "rightArr" at bounding box center [278, 108] width 110 height 122
type textarea "[DOMAIN_NAME]("rightArr"
click at [267, 162] on span "Run" at bounding box center [271, 163] width 22 height 6
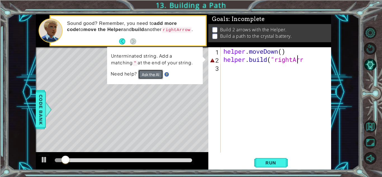
click at [154, 77] on button "Ask the AI" at bounding box center [150, 75] width 25 height 10
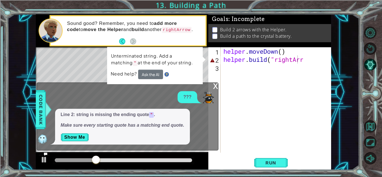
click at [216, 85] on div "x" at bounding box center [215, 86] width 5 height 6
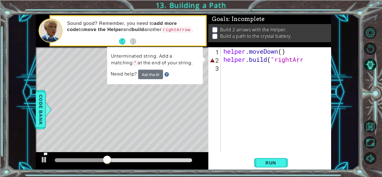
click at [334, 67] on div "1 2 3 helper . moveDown ( ) helper . build ( "rightArrow " ) הההההההההההההההההה…" at bounding box center [184, 92] width 352 height 156
click at [37, 109] on span "Code Bank" at bounding box center [40, 110] width 9 height 34
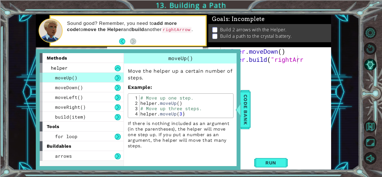
click at [118, 78] on button at bounding box center [118, 78] width 6 height 6
click at [119, 86] on button at bounding box center [118, 88] width 6 height 6
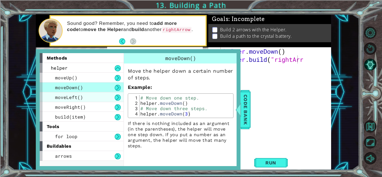
click at [115, 101] on div "moveLeft()" at bounding box center [82, 97] width 84 height 10
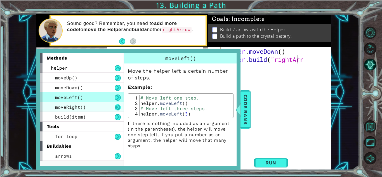
click at [120, 109] on button at bounding box center [118, 107] width 6 height 6
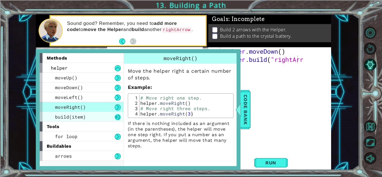
click at [119, 119] on button at bounding box center [118, 117] width 6 height 6
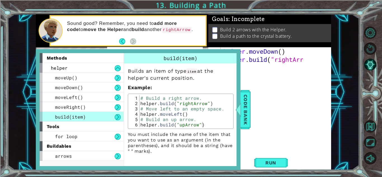
click at [308, 64] on div "helper . moveDown ( ) helper . build ( "rightArr" at bounding box center [278, 108] width 110 height 122
click at [308, 64] on div "helper . moveDown ( ) helper . build ( "rightArr ow" at bounding box center [278, 108] width 110 height 122
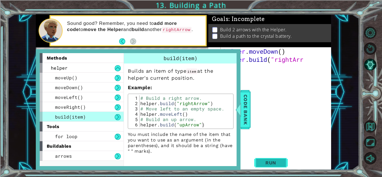
type textarea "ow"
click at [279, 163] on span "Run" at bounding box center [271, 163] width 22 height 6
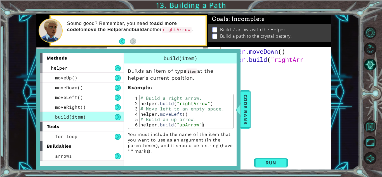
click at [294, 119] on div "helper . moveDown ( ) helper . build ( "rightArr ow" at bounding box center [278, 108] width 110 height 122
click at [248, 116] on span "Code Bank" at bounding box center [245, 110] width 9 height 34
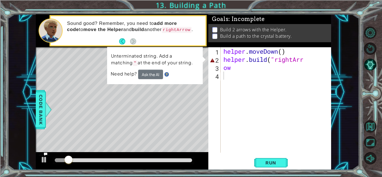
click at [315, 65] on div "helper . moveDown ( ) helper . build ( "rightArr ow" at bounding box center [278, 108] width 110 height 122
click at [313, 62] on div "helper . moveDown ( ) helper . build ( "rightArr ow" at bounding box center [278, 108] width 110 height 122
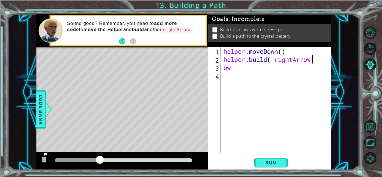
scroll to position [0, 4]
type textarea "[DOMAIN_NAME]("rightArrow')"
click at [245, 73] on div "helper . moveDown ( ) helper . build ( "rightArrow') ow" at bounding box center [278, 108] width 110 height 122
click at [245, 71] on div "helper . moveDown ( ) helper . build ( "rightArrow') ow" at bounding box center [278, 108] width 110 height 122
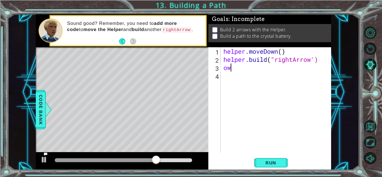
type textarea "o"
click at [268, 166] on button "Run" at bounding box center [271, 163] width 34 height 12
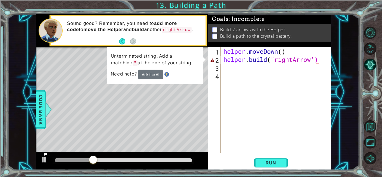
click at [315, 61] on div "helper . moveDown ( ) helper . build ( "rightArrow')" at bounding box center [278, 108] width 110 height 122
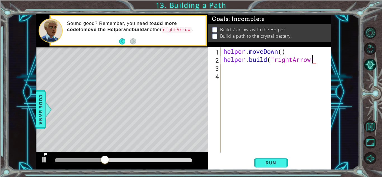
type textarea "[DOMAIN_NAME]("rightArrow")"
click at [269, 162] on span "Run" at bounding box center [271, 163] width 22 height 6
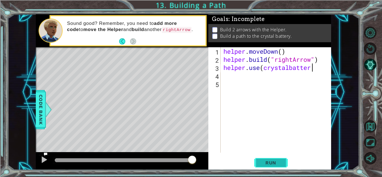
scroll to position [0, 4]
click at [264, 70] on div "helper . moveDown ( ) helper . build ( "rightArrow" ) helper . use ( crystalbat…" at bounding box center [278, 108] width 110 height 122
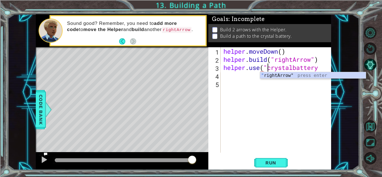
scroll to position [0, 2]
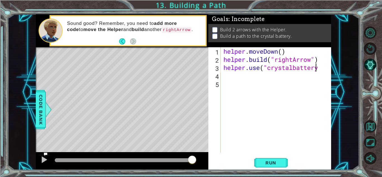
click at [318, 68] on div "helper . moveDown ( ) helper . build ( "rightArrow" ) helper . use ( "crystalba…" at bounding box center [278, 108] width 110 height 122
click at [321, 70] on div "helper . moveDown ( ) helper . build ( "rightArrow" ) helper . use ( "crystalba…" at bounding box center [278, 108] width 110 height 122
type textarea "helper.use("crystalbattery")"
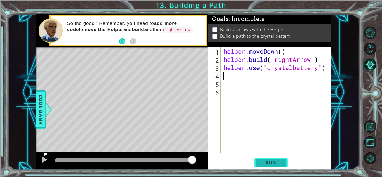
click at [277, 165] on span "Run" at bounding box center [271, 163] width 22 height 6
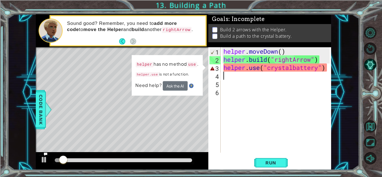
click at [294, 69] on div "helper . moveDown ( ) helper . build ( "rightArrow" ) helper . use ( "crystalba…" at bounding box center [278, 108] width 110 height 122
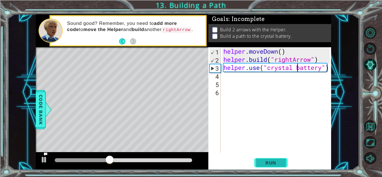
click at [269, 161] on span "Run" at bounding box center [271, 163] width 22 height 6
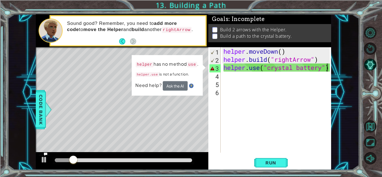
click at [329, 69] on div "helper . moveDown ( ) helper . build ( "rightArrow" ) helper . use ( "crystal b…" at bounding box center [278, 108] width 110 height 122
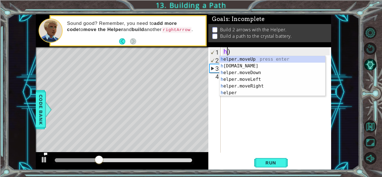
type textarea ")"
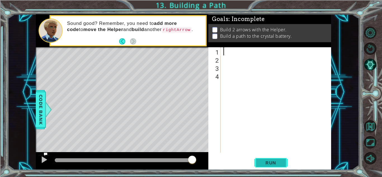
click at [258, 162] on button "Run" at bounding box center [271, 163] width 34 height 12
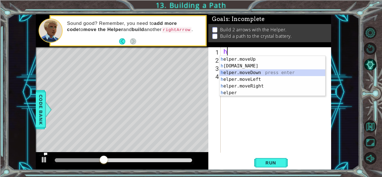
click at [256, 71] on div "h elper.moveUp press enter h [DOMAIN_NAME] press enter h elper.moveDown press e…" at bounding box center [273, 83] width 106 height 54
type textarea "helper.moveDown(1)"
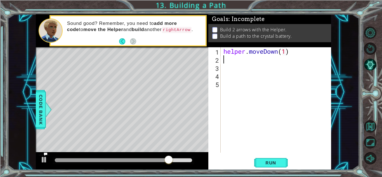
click at [232, 61] on div "helper . moveDown ( 1 )" at bounding box center [278, 108] width 110 height 122
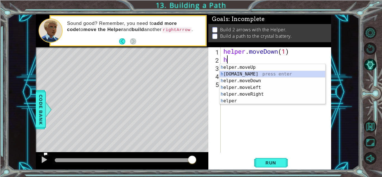
click at [236, 72] on div "h elper.moveUp press enter h [DOMAIN_NAME] press enter h elper.moveDown press e…" at bounding box center [273, 91] width 106 height 54
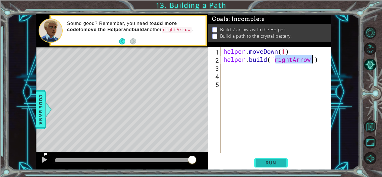
type textarea "[DOMAIN_NAME]("rightArrow")"
click at [262, 163] on span "Run" at bounding box center [271, 163] width 22 height 6
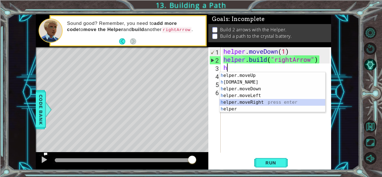
click at [251, 102] on div "h elper.moveUp press enter h [DOMAIN_NAME] press enter h elper.moveDown press e…" at bounding box center [273, 99] width 106 height 54
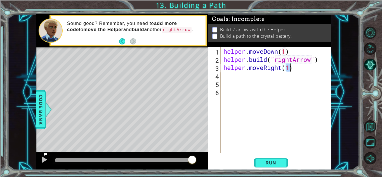
type textarea "helper.moveRight(3)"
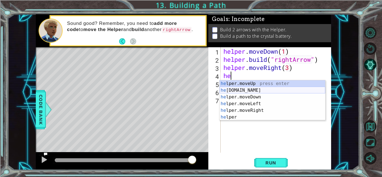
click at [274, 88] on div "he lper.moveUp press enter he [DOMAIN_NAME] press enter he lper.moveDown press …" at bounding box center [273, 107] width 106 height 54
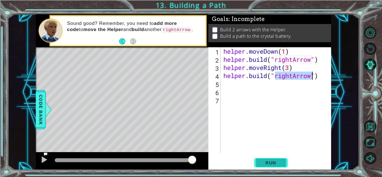
type textarea "[DOMAIN_NAME]("rightArrow")"
click at [279, 165] on span "Run" at bounding box center [271, 163] width 22 height 6
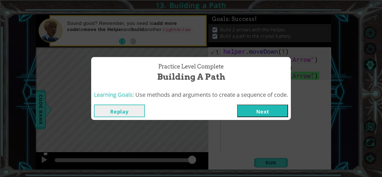
click at [278, 110] on button "Next" at bounding box center [262, 111] width 51 height 13
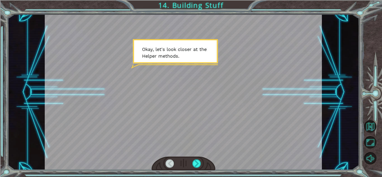
click at [329, 132] on div "Temporary Text O k a y , l e t ' s l o o k c l o s e r a t t h e H e l p e r m …" at bounding box center [184, 92] width 352 height 156
click at [196, 163] on div at bounding box center [197, 164] width 9 height 8
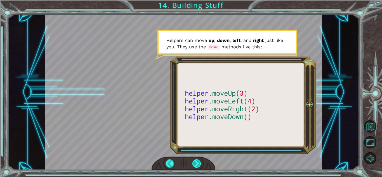
click at [193, 162] on div at bounding box center [197, 164] width 9 height 8
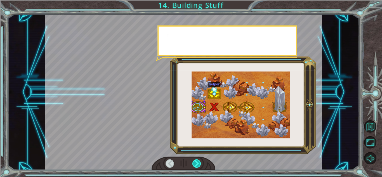
click at [193, 162] on div at bounding box center [197, 164] width 9 height 8
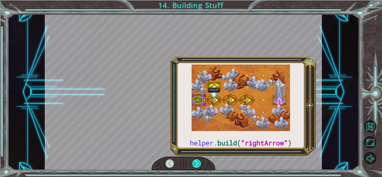
click at [193, 162] on div at bounding box center [197, 164] width 9 height 8
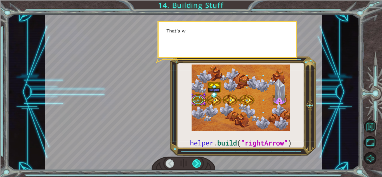
click at [193, 162] on div at bounding box center [197, 164] width 9 height 8
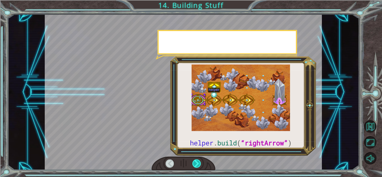
click at [193, 162] on div at bounding box center [197, 164] width 9 height 8
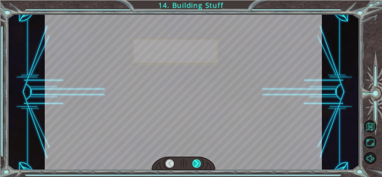
click at [193, 162] on div at bounding box center [197, 164] width 9 height 8
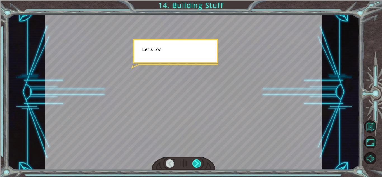
click at [193, 162] on div at bounding box center [197, 164] width 9 height 8
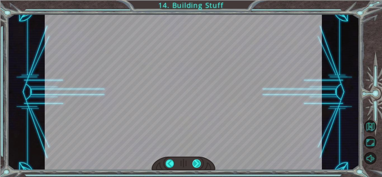
click at [193, 162] on div at bounding box center [197, 164] width 9 height 8
click at [193, 0] on div "helper . build ( “rightArrow” ) O k a y , l e t ' s l o o k c l o s e r a t t h…" at bounding box center [191, 0] width 382 height 0
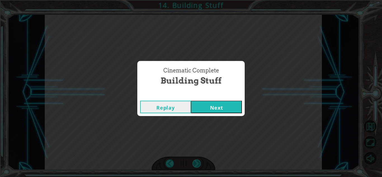
click at [193, 162] on div "Cinematic Complete Building Stuff Replay Next" at bounding box center [191, 88] width 382 height 177
click at [220, 111] on button "Next" at bounding box center [216, 107] width 51 height 13
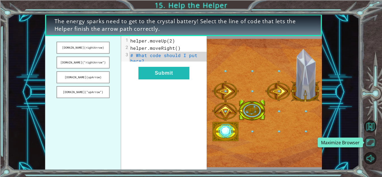
click at [369, 138] on button "Maximize Browser" at bounding box center [370, 142] width 12 height 12
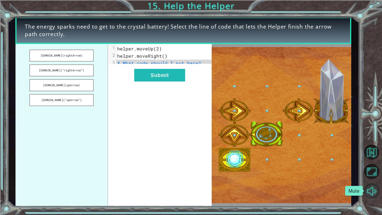
click at [371, 177] on button "Mute" at bounding box center [371, 190] width 15 height 15
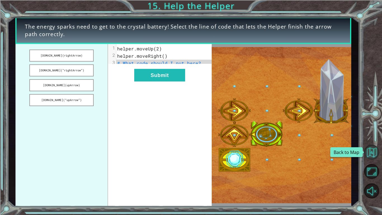
click at [375, 150] on button "Back to Map" at bounding box center [371, 152] width 15 height 15
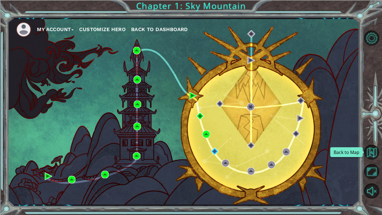
click at [375, 150] on button "Back to Map" at bounding box center [371, 152] width 15 height 15
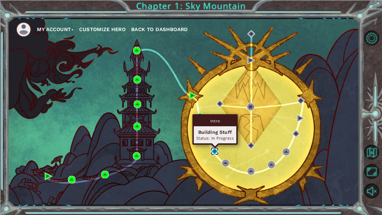
click at [213, 148] on img at bounding box center [215, 152] width 8 height 8
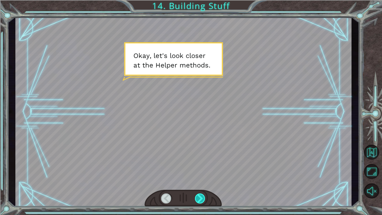
click at [200, 177] on div at bounding box center [200, 198] width 11 height 10
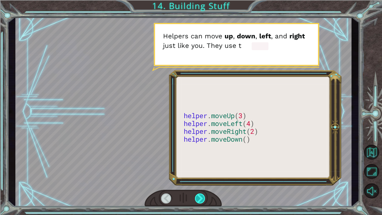
click at [200, 177] on div at bounding box center [200, 198] width 11 height 10
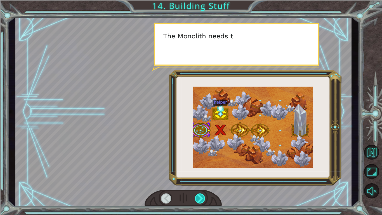
click at [199, 177] on div at bounding box center [200, 198] width 11 height 10
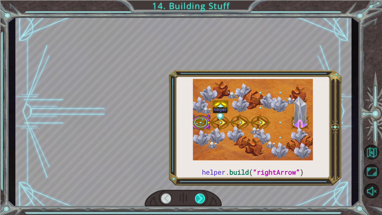
click at [199, 177] on div at bounding box center [200, 198] width 11 height 10
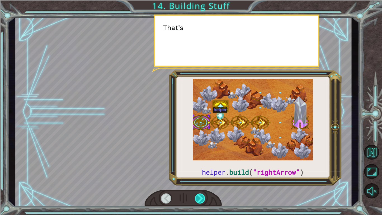
click at [199, 177] on div at bounding box center [200, 198] width 11 height 10
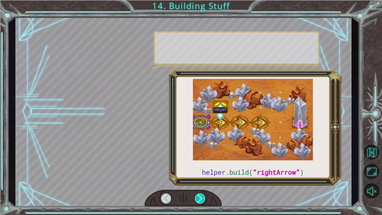
click at [199, 177] on div at bounding box center [200, 198] width 11 height 10
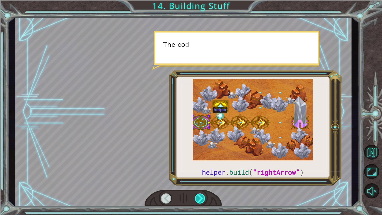
click at [199, 177] on div at bounding box center [200, 198] width 11 height 10
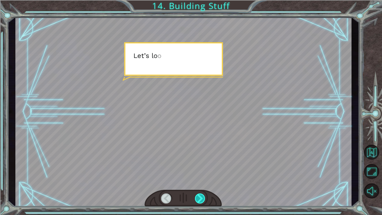
click at [199, 177] on div at bounding box center [200, 198] width 11 height 10
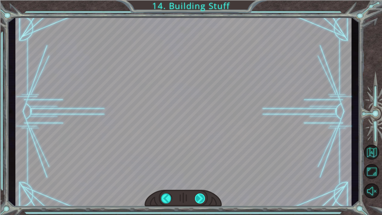
click at [199, 0] on div "helper . build ( “rightArrow” ) O k a y , l e t ' s l o o k c l o s e r a t t h…" at bounding box center [191, 0] width 382 height 0
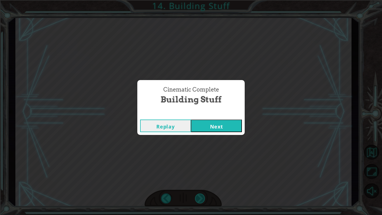
click at [199, 177] on div "Cinematic Complete Building Stuff Replay Next" at bounding box center [191, 107] width 382 height 215
click at [213, 129] on button "Next" at bounding box center [216, 126] width 51 height 13
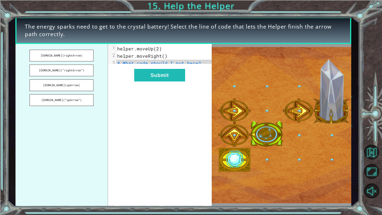
click at [210, 127] on div "xxxxxxxxxx 3 1 helper.moveUp(2) 2 helper.moveRight() 3 # What code should I put…" at bounding box center [160, 125] width 104 height 163
click at [178, 76] on button "Submit" at bounding box center [159, 75] width 51 height 13
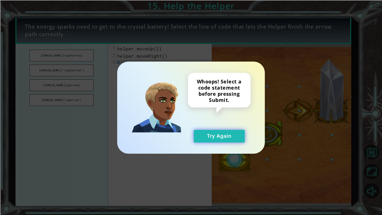
click at [221, 137] on button "Try Again" at bounding box center [219, 136] width 51 height 13
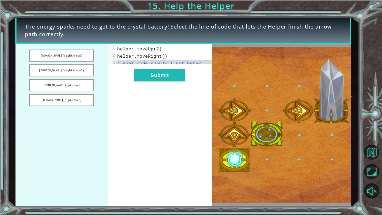
click at [263, 156] on img at bounding box center [282, 125] width 140 height 156
click at [77, 70] on button "[DOMAIN_NAME](“rightArrow”)" at bounding box center [61, 70] width 64 height 12
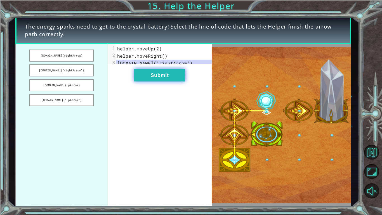
click at [154, 76] on button "Submit" at bounding box center [159, 75] width 51 height 13
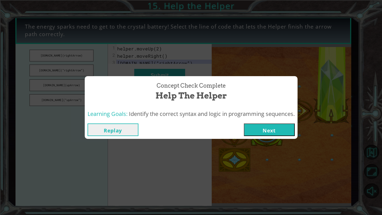
click at [287, 135] on button "Next" at bounding box center [269, 129] width 51 height 13
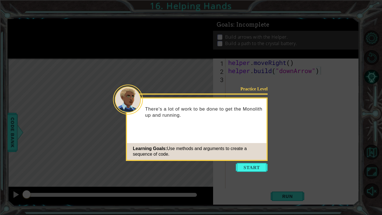
click at [247, 162] on icon at bounding box center [191, 107] width 382 height 215
click at [248, 168] on button "Start" at bounding box center [252, 167] width 32 height 9
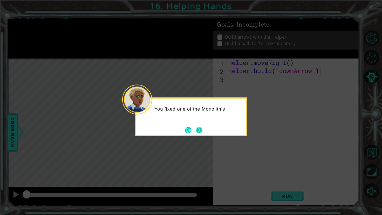
click at [202, 131] on button "Next" at bounding box center [199, 130] width 6 height 6
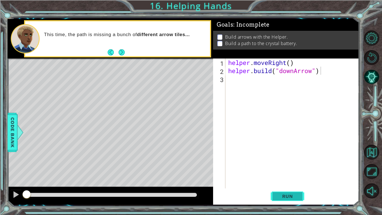
click at [284, 177] on span "Run" at bounding box center [288, 196] width 22 height 6
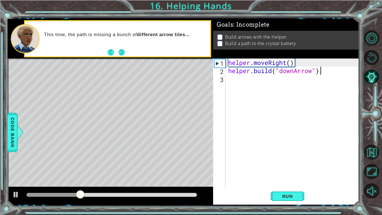
click at [250, 83] on div "helper . moveRight ( ) helper . build ( "downArrow" )" at bounding box center [294, 131] width 134 height 146
click at [277, 177] on span "Run" at bounding box center [288, 196] width 22 height 6
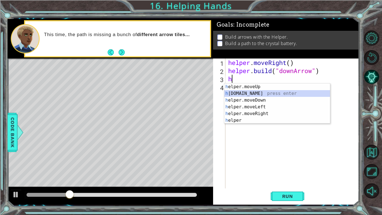
click at [253, 92] on div "h elper.moveUp press enter h [DOMAIN_NAME] press enter h elper.moveDown press e…" at bounding box center [277, 110] width 106 height 54
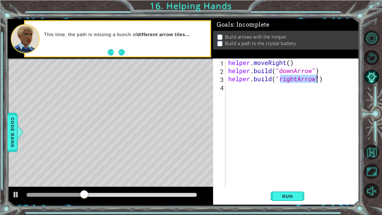
click at [298, 79] on div "helper . moveRight ( ) helper . build ( "downArrow" ) helper . build ( "rightAr…" at bounding box center [292, 123] width 131 height 130
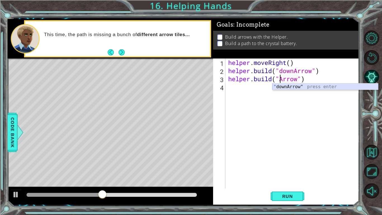
click at [302, 86] on div "" downArrow" press enter" at bounding box center [326, 93] width 106 height 20
type textarea "[DOMAIN_NAME]("downArrow")"
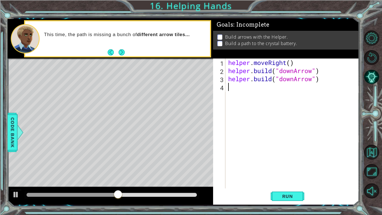
click at [252, 89] on div "helper . moveRight ( ) helper . build ( "downArrow" ) helper . build ( "downArr…" at bounding box center [294, 131] width 134 height 146
click at [295, 78] on div "helper . moveRight ( ) helper . build ( "downArrow" ) helper . build ( "downArr…" at bounding box center [294, 131] width 134 height 146
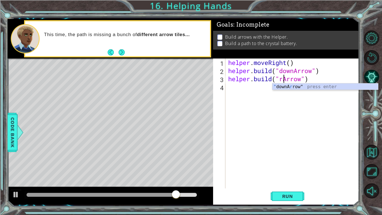
scroll to position [0, 3]
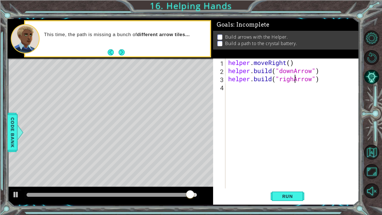
type textarea "[DOMAIN_NAME]("rightArrow")"
click at [243, 89] on div "helper . moveRight ( ) helper . build ( "downArrow" ) helper . build ( "rightAr…" at bounding box center [294, 131] width 134 height 146
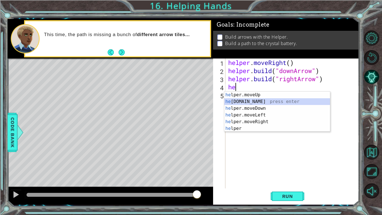
click at [256, 101] on div "he lper.moveUp press enter he [DOMAIN_NAME] press enter he lper.moveDown press …" at bounding box center [277, 119] width 106 height 54
type textarea "[DOMAIN_NAME]("rightArrow")"
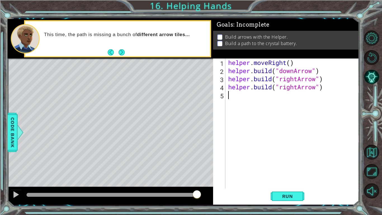
click at [246, 100] on div "helper . moveRight ( ) helper . build ( "downArrow" ) helper . build ( "rightAr…" at bounding box center [294, 131] width 134 height 146
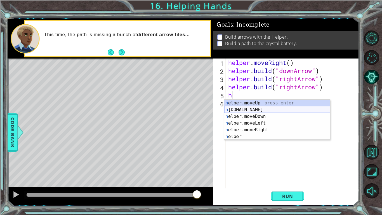
click at [256, 109] on div "h elper.moveUp press enter h [DOMAIN_NAME] press enter h elper.moveDown press e…" at bounding box center [277, 127] width 106 height 54
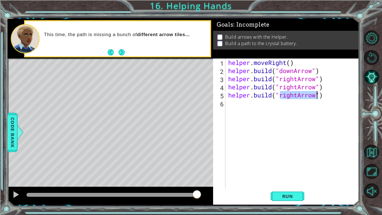
click at [297, 96] on div "helper . moveRight ( ) helper . build ( "downArrow" ) helper . build ( "rightAr…" at bounding box center [292, 123] width 131 height 130
click at [287, 177] on span "Run" at bounding box center [288, 196] width 22 height 6
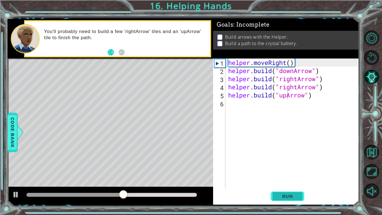
click at [287, 177] on span "Run" at bounding box center [288, 196] width 22 height 6
click at [294, 177] on span "Run" at bounding box center [288, 196] width 22 height 6
click at [227, 78] on div "helper . moveRight ( ) helper . build ( "downArrow" ) helper . build ( "rightAr…" at bounding box center [292, 123] width 131 height 130
click at [320, 70] on div "helper . moveRight ( ) helper . build ( "downArrow" ) helper . build ( "rightAr…" at bounding box center [294, 131] width 134 height 146
type textarea "[DOMAIN_NAME]("downArrow")"
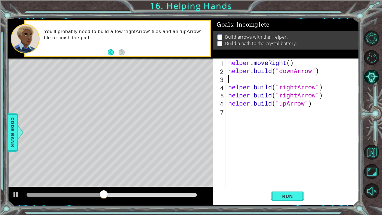
scroll to position [0, 0]
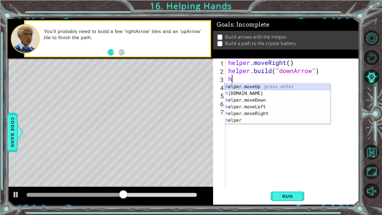
click at [258, 88] on div "h elper.moveUp press enter h [DOMAIN_NAME] press enter h elper.moveDown press e…" at bounding box center [277, 110] width 106 height 54
type textarea "helper.moveUp(1)"
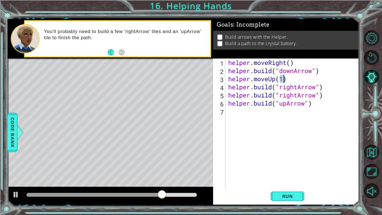
click at [298, 81] on div "helper . moveRight ( ) helper . build ( "downArrow" ) helper . moveUp ( 1 ) hel…" at bounding box center [294, 131] width 134 height 146
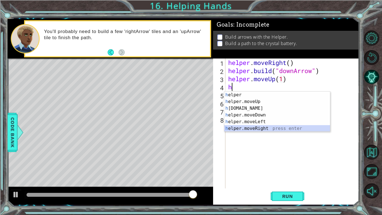
click at [263, 127] on div "h elper press enter h elper.moveUp press enter h [DOMAIN_NAME] press enter h el…" at bounding box center [277, 119] width 106 height 54
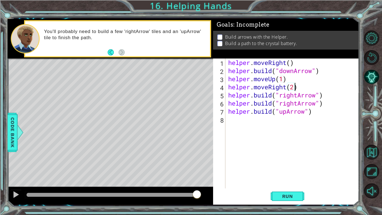
scroll to position [0, 3]
click at [283, 177] on span "Run" at bounding box center [288, 196] width 22 height 6
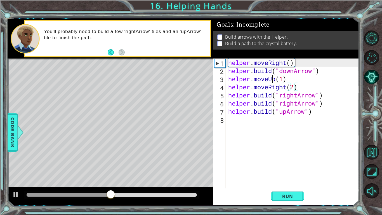
click at [274, 80] on div "helper . moveRight ( ) helper . build ( "downArrow" ) helper . moveUp ( 1 ) hel…" at bounding box center [294, 131] width 134 height 146
click at [276, 82] on div "helper . moveRight ( ) helper . build ( "downArrow" ) helper . moveUp ( 1 ) hel…" at bounding box center [294, 131] width 134 height 146
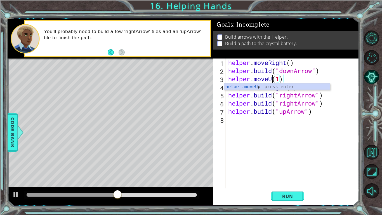
scroll to position [0, 2]
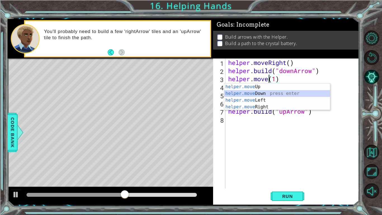
click at [276, 94] on div "helper.move Up press enter helper.move Down press enter helper.move Left press …" at bounding box center [277, 103] width 106 height 40
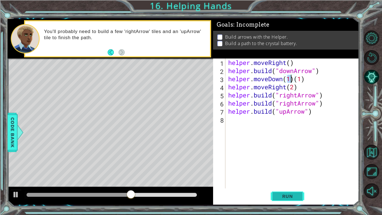
click at [286, 177] on span "Run" at bounding box center [288, 196] width 22 height 6
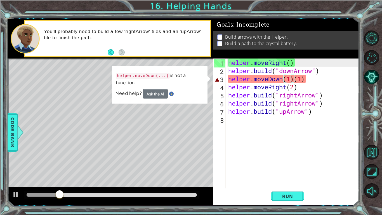
click at [307, 81] on div "helper . moveRight ( ) helper . build ( "downArrow" ) helper . moveDown ( 1 ) (…" at bounding box center [294, 131] width 134 height 146
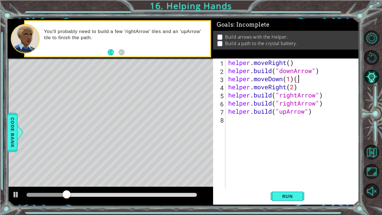
type textarea "helper.moveDown(1)"
click at [288, 177] on button "Run" at bounding box center [288, 196] width 34 height 15
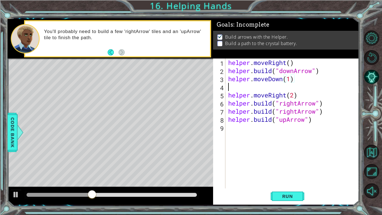
scroll to position [0, 0]
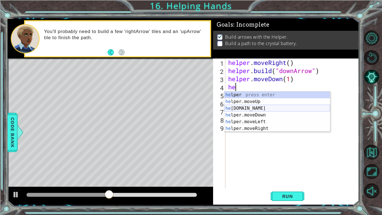
click at [268, 107] on div "he lper press enter he lper.moveUp press enter he [DOMAIN_NAME] press enter he …" at bounding box center [277, 119] width 106 height 54
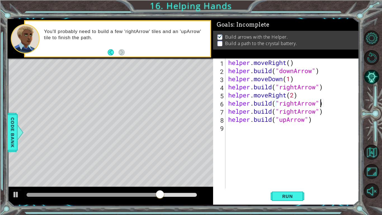
click at [322, 104] on div "helper . moveRight ( ) helper . build ( "downArrow" ) helper . moveDown ( 1 ) h…" at bounding box center [294, 131] width 134 height 146
click at [329, 106] on div "helper . moveRight ( ) helper . build ( "downArrow" ) helper . moveDown ( 1 ) h…" at bounding box center [294, 131] width 134 height 146
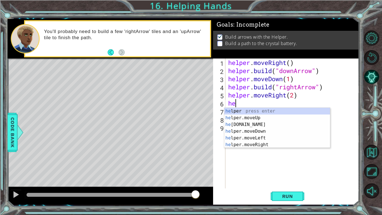
type textarea "h"
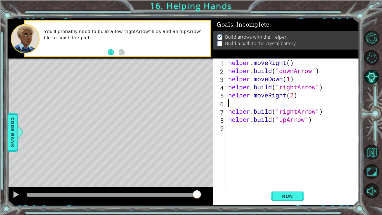
type textarea "helper.moveRight(2)"
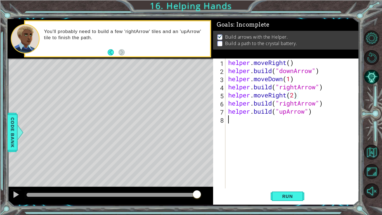
click at [318, 117] on div "helper . moveRight ( ) helper . build ( "downArrow" ) helper . moveDown ( 1 ) h…" at bounding box center [294, 131] width 134 height 146
click at [292, 177] on button "Run" at bounding box center [288, 196] width 34 height 15
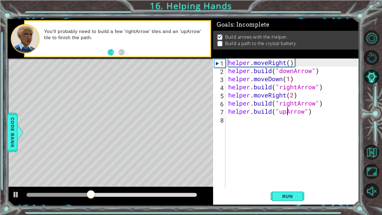
click at [287, 113] on div "helper . moveRight ( ) helper . build ( "downArrow" ) helper . moveDown ( 1 ) h…" at bounding box center [294, 131] width 134 height 146
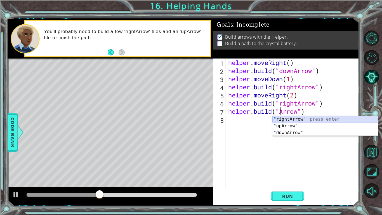
click at [296, 119] on div "" rightArrow" press enter " upArrow" press enter " downArrow" press enter" at bounding box center [326, 133] width 106 height 34
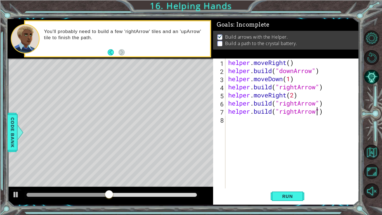
click at [290, 177] on div "1 ההההההההההההההההההההההההההההההההההההההההההההההההההההההההההההההההההההההההההההה…" at bounding box center [184, 111] width 352 height 189
click at [288, 177] on span "Run" at bounding box center [288, 196] width 22 height 6
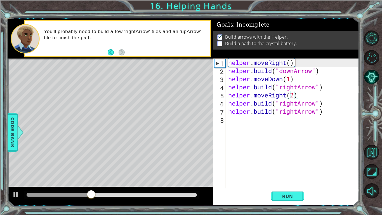
click at [294, 95] on div "helper . moveRight ( ) helper . build ( "downArrow" ) helper . moveDown ( 1 ) h…" at bounding box center [294, 131] width 134 height 146
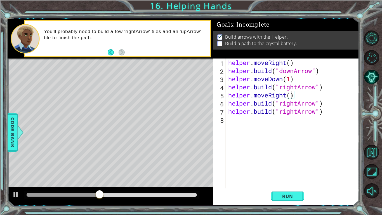
scroll to position [0, 3]
click at [281, 177] on span "Run" at bounding box center [288, 196] width 22 height 6
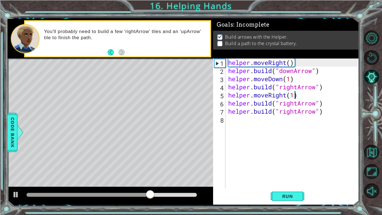
click at [328, 106] on div "helper . moveRight ( ) helper . build ( "downArrow" ) helper . moveDown ( 1 ) h…" at bounding box center [294, 131] width 134 height 146
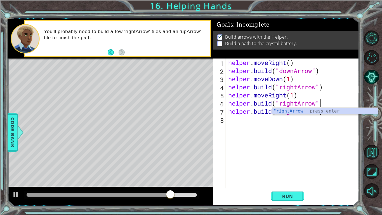
type textarea "[DOMAIN_NAME]("rightArrow")"
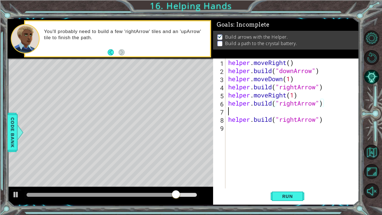
scroll to position [0, 0]
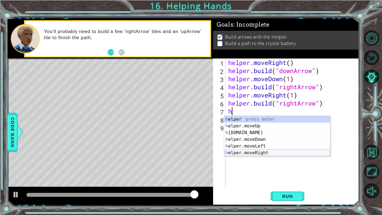
click at [293, 153] on div "h elper press enter h elper.moveUp press enter h [DOMAIN_NAME] press enter h el…" at bounding box center [277, 143] width 106 height 54
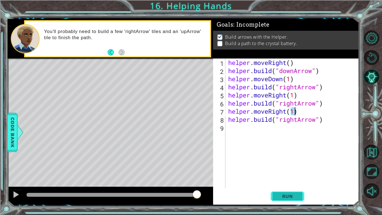
click at [293, 177] on button "Run" at bounding box center [288, 196] width 34 height 15
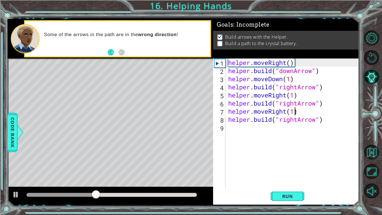
click at [297, 121] on div "helper . moveRight ( ) helper . build ( "downArrow" ) helper . moveDown ( 1 ) h…" at bounding box center [294, 131] width 134 height 146
click at [298, 121] on div "helper . moveRight ( ) helper . build ( "downArrow" ) helper . moveDown ( 1 ) h…" at bounding box center [294, 131] width 134 height 146
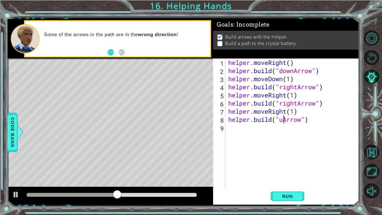
scroll to position [0, 3]
type textarea "[DOMAIN_NAME]("upArrow")"
drag, startPoint x: 294, startPoint y: 198, endPoint x: 305, endPoint y: 177, distance: 24.0
click at [305, 177] on div "helper . moveRight ( ) helper . build ( "downArrow" ) helper . moveDown ( 1 ) h…" at bounding box center [294, 131] width 134 height 146
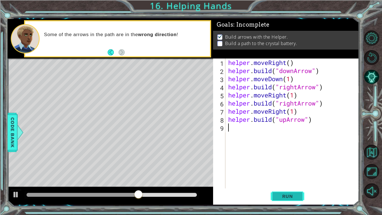
click at [289, 177] on span "Run" at bounding box center [288, 196] width 22 height 6
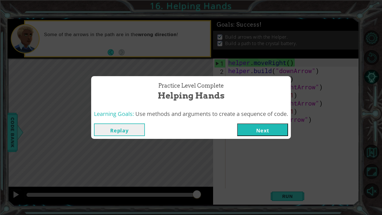
click at [269, 128] on button "Next" at bounding box center [262, 129] width 51 height 13
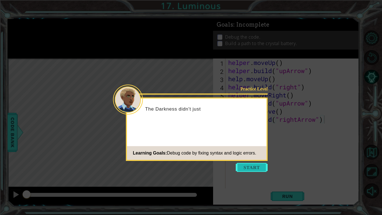
click at [252, 166] on button "Start" at bounding box center [252, 167] width 32 height 9
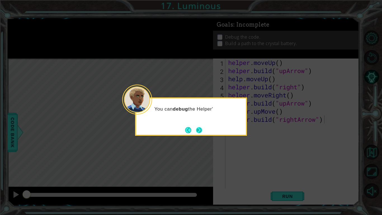
click at [199, 132] on button "Next" at bounding box center [199, 130] width 6 height 6
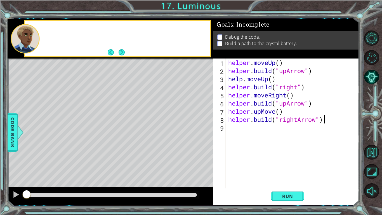
click at [199, 132] on div "Level Map" at bounding box center [137, 140] width 259 height 165
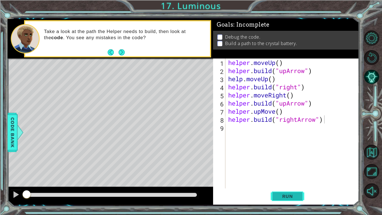
click at [292, 177] on span "Run" at bounding box center [288, 196] width 22 height 6
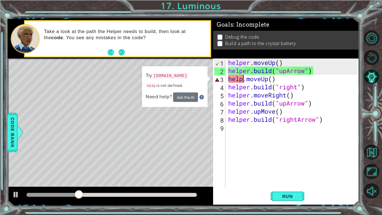
click at [244, 81] on div "helper . moveUp ( ) helper . build ( "upArrow" ) help . moveUp ( ) helper . bui…" at bounding box center [294, 131] width 134 height 146
type textarea "helper.moveUp()"
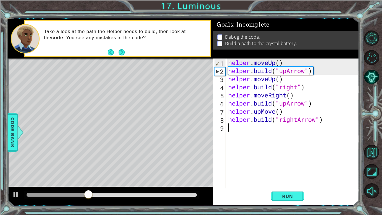
click at [264, 129] on div "helper . moveUp ( ) helper . build ( "upArrow" ) helper . moveUp ( ) helper . b…" at bounding box center [294, 131] width 134 height 146
click at [291, 177] on button "Run" at bounding box center [288, 196] width 34 height 15
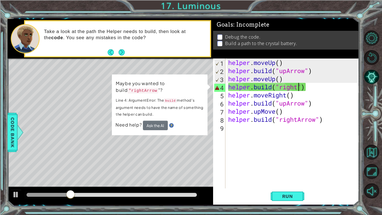
click at [300, 87] on div "helper . moveUp ( ) helper . build ( "upArrow" ) helper . moveUp ( ) helper . b…" at bounding box center [294, 131] width 134 height 146
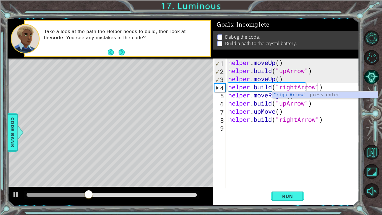
scroll to position [0, 4]
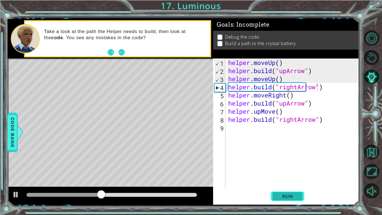
click at [292, 177] on span "Run" at bounding box center [288, 196] width 22 height 6
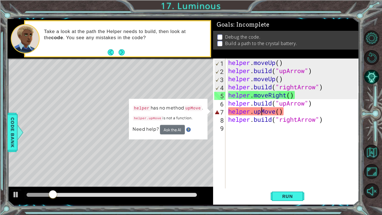
click at [261, 113] on div "helper . moveUp ( ) helper . build ( "upArrow" ) helper . moveUp ( ) helper . b…" at bounding box center [294, 131] width 134 height 146
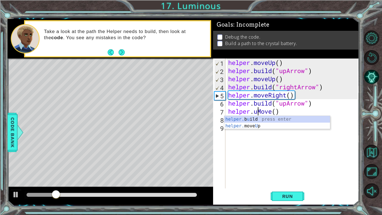
scroll to position [0, 2]
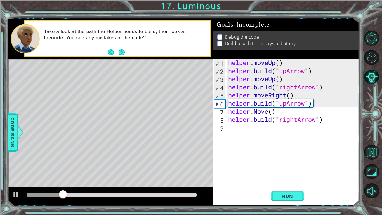
click at [269, 113] on div "helper . moveUp ( ) helper . build ( "upArrow" ) helper . moveUp ( ) helper . b…" at bounding box center [294, 131] width 134 height 146
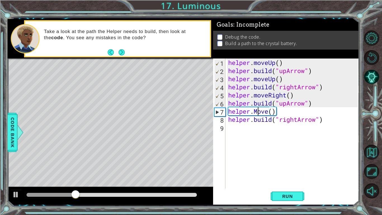
click at [256, 113] on div "helper . moveUp ( ) helper . build ( "upArrow" ) helper . moveUp ( ) helper . b…" at bounding box center [294, 131] width 134 height 146
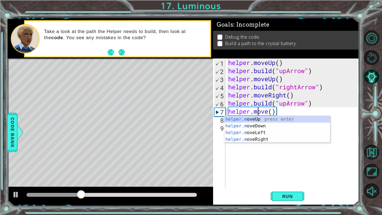
scroll to position [0, 1]
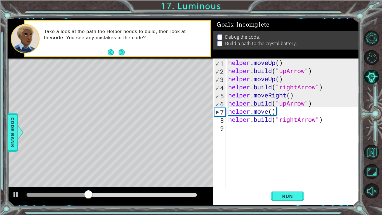
click at [269, 114] on div "helper . moveUp ( ) helper . build ( "upArrow" ) helper . moveUp ( ) helper . b…" at bounding box center [294, 131] width 134 height 146
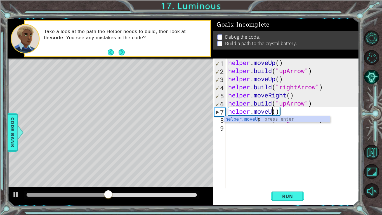
type textarea "helper.moveUp()"
click at [283, 173] on div "helper . moveUp ( ) helper . build ( "upArrow" ) helper . moveUp ( ) helper . b…" at bounding box center [294, 131] width 134 height 146
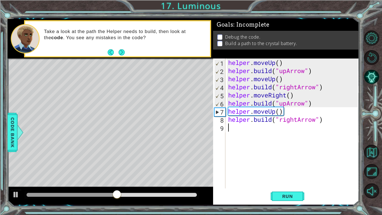
scroll to position [0, 0]
click at [279, 177] on button "Run" at bounding box center [288, 196] width 34 height 15
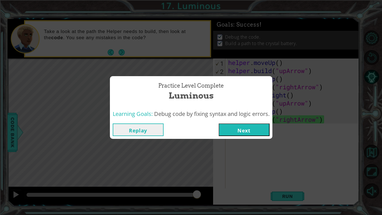
click at [254, 136] on div "Replay Next" at bounding box center [191, 130] width 163 height 18
click at [252, 132] on button "Next" at bounding box center [244, 129] width 51 height 13
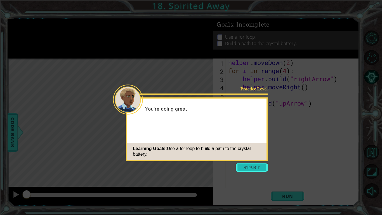
click at [251, 165] on button "Start" at bounding box center [252, 167] width 32 height 9
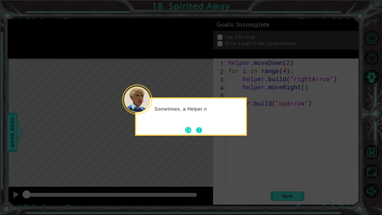
click at [200, 130] on button "Next" at bounding box center [199, 130] width 6 height 6
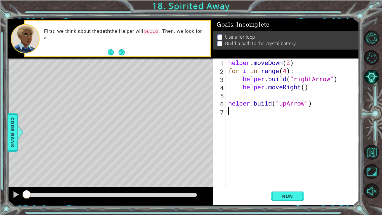
click at [241, 78] on div "helper . moveDown ( 2 ) for i in range ( 4 ) : helper . build ( "rightArrow" ) …" at bounding box center [294, 131] width 134 height 146
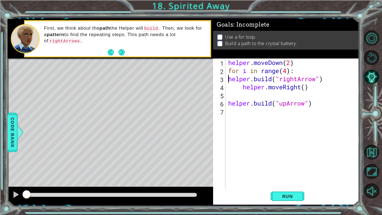
click at [239, 87] on div "helper . moveDown ( 2 ) for i in range ( 4 ) : helper . build ( "rightArrow" ) …" at bounding box center [294, 131] width 134 height 146
click at [230, 89] on div "helper . moveDown ( 2 ) for i in range ( 4 ) : helper . build ( "rightArrow" ) …" at bounding box center [294, 131] width 134 height 146
click at [231, 88] on div "helper . moveDown ( 2 ) for i in range ( 4 ) : helper . build ( "rightArrow" ) …" at bounding box center [294, 131] width 134 height 146
type textarea "helper.moveRight()"
click at [284, 177] on span "Run" at bounding box center [288, 196] width 22 height 6
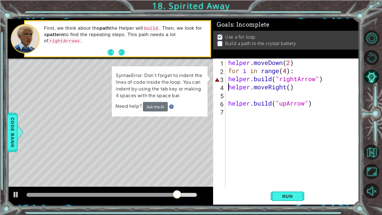
click at [256, 94] on div "helper . moveDown ( 2 ) for i in range ( 4 ) : helper . build ( "rightArrow" ) …" at bounding box center [294, 131] width 134 height 146
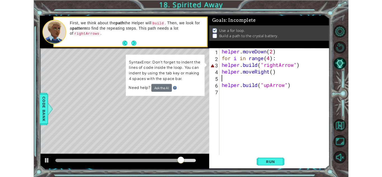
scroll to position [0, 0]
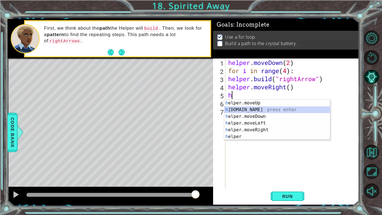
click at [255, 111] on div "h elper.moveUp press enter h [DOMAIN_NAME] press enter h elper.moveDown press e…" at bounding box center [277, 127] width 106 height 54
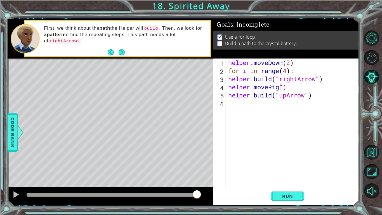
click at [330, 96] on body "1 ההההההההההההההההההההההההההההההההההההההההההההההההההההההההההההההההההההההההההההה…" at bounding box center [191, 107] width 382 height 215
click at [303, 79] on div "helper . moveDown ( 2 ) for i in range ( 4 ) : helper . build ( "rightArrow" ) …" at bounding box center [294, 131] width 134 height 146
click at [373, 174] on button "Maximize Browser" at bounding box center [371, 171] width 15 height 15
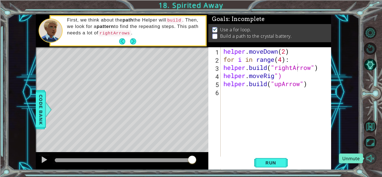
click at [368, 160] on button "Unmute" at bounding box center [370, 158] width 12 height 12
click at [282, 77] on div "helper . moveDown ( 2 ) for i in range ( 4 ) : helper . build ( "rightArrow" ) …" at bounding box center [278, 120] width 110 height 146
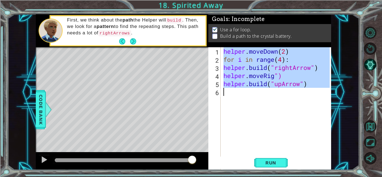
drag, startPoint x: 219, startPoint y: 52, endPoint x: 321, endPoint y: 96, distance: 111.8
click at [321, 96] on div "helper.moveRig") 1 2 3 4 5 6 helper . moveDown ( 2 ) for i in range ( 4 ) : hel…" at bounding box center [269, 112] width 121 height 130
type textarea "[DOMAIN_NAME]("upArrow")"
